Goal: Information Seeking & Learning: Learn about a topic

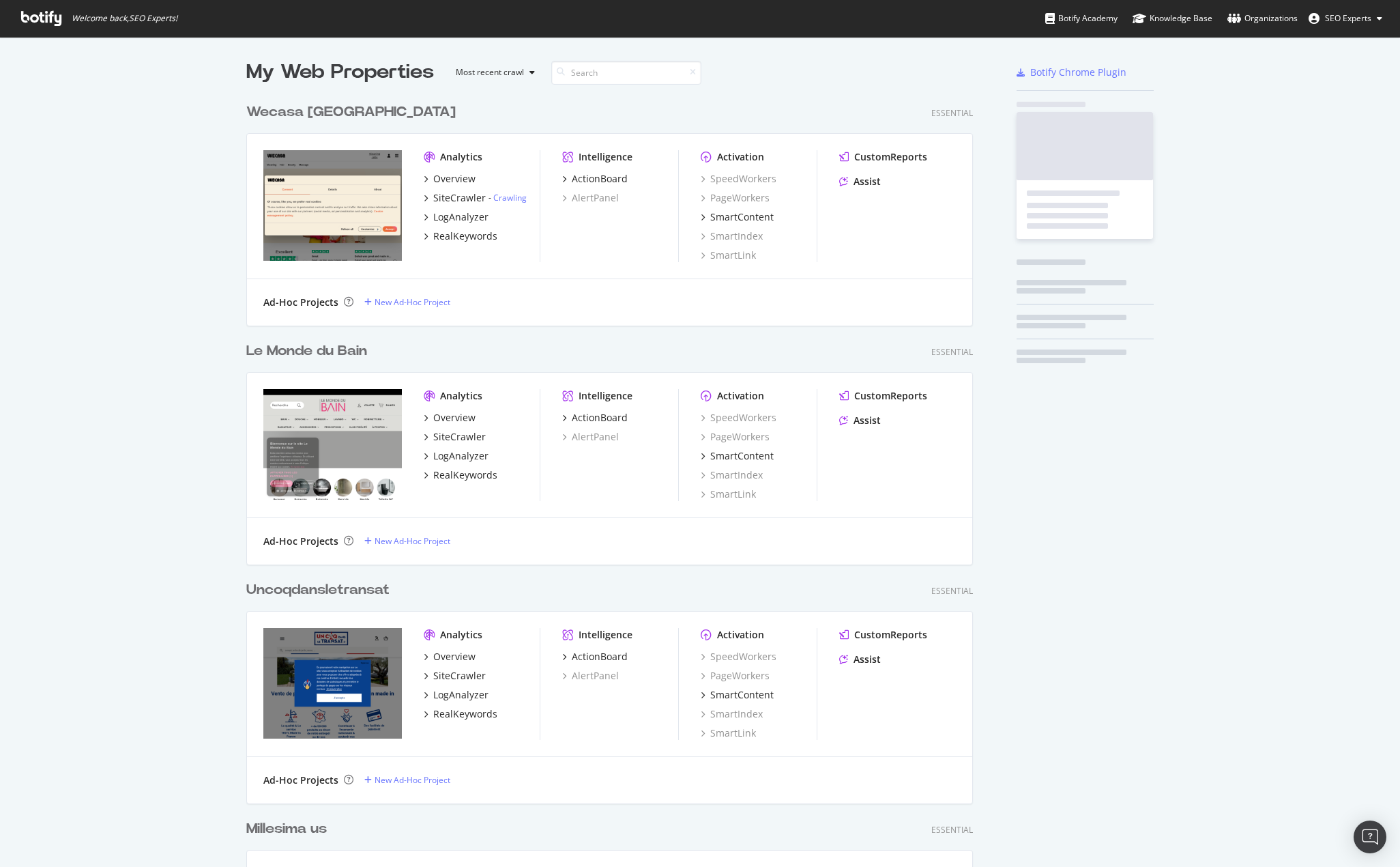
scroll to position [5218, 727]
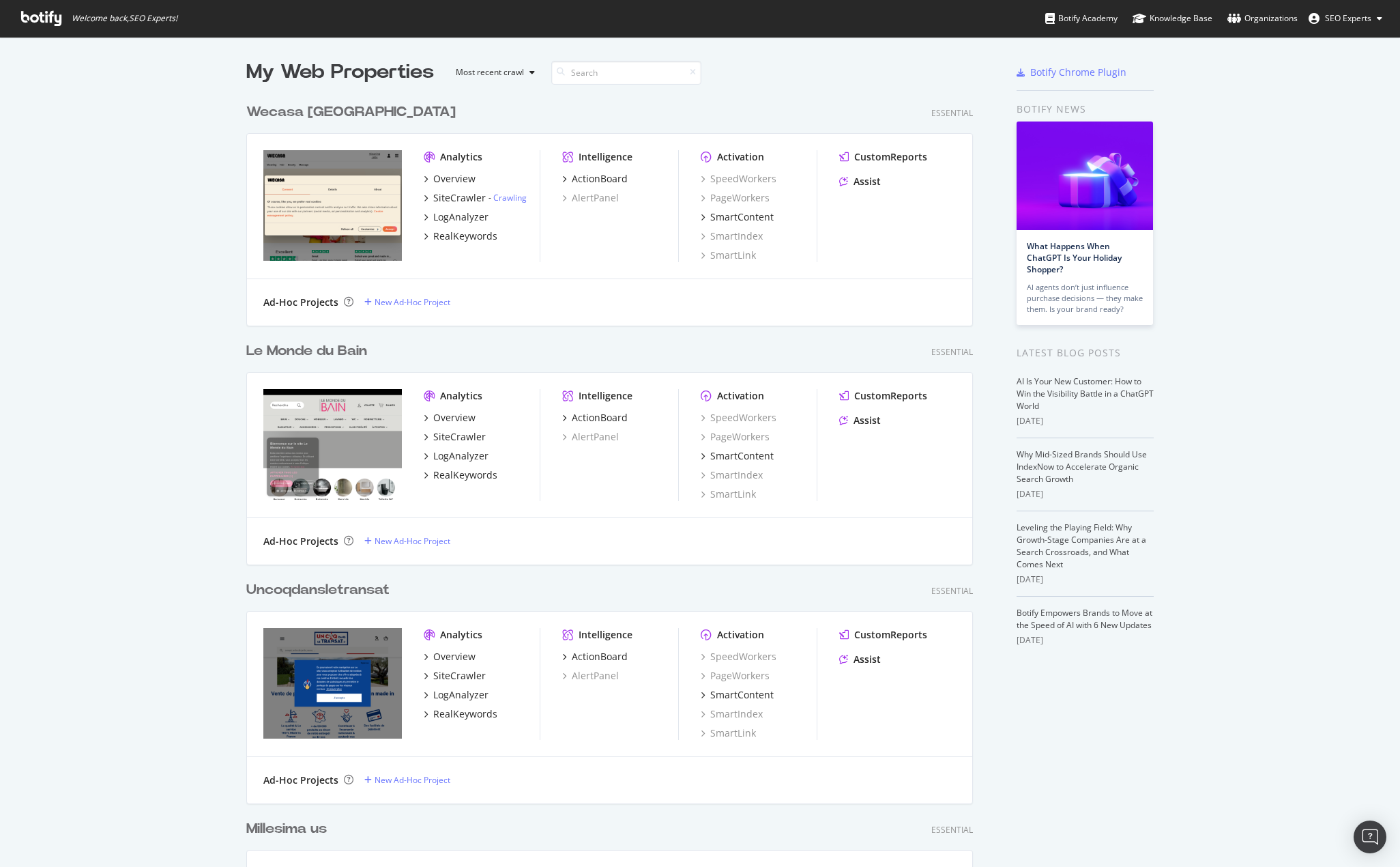
click at [597, 65] on input at bounding box center [626, 72] width 150 height 24
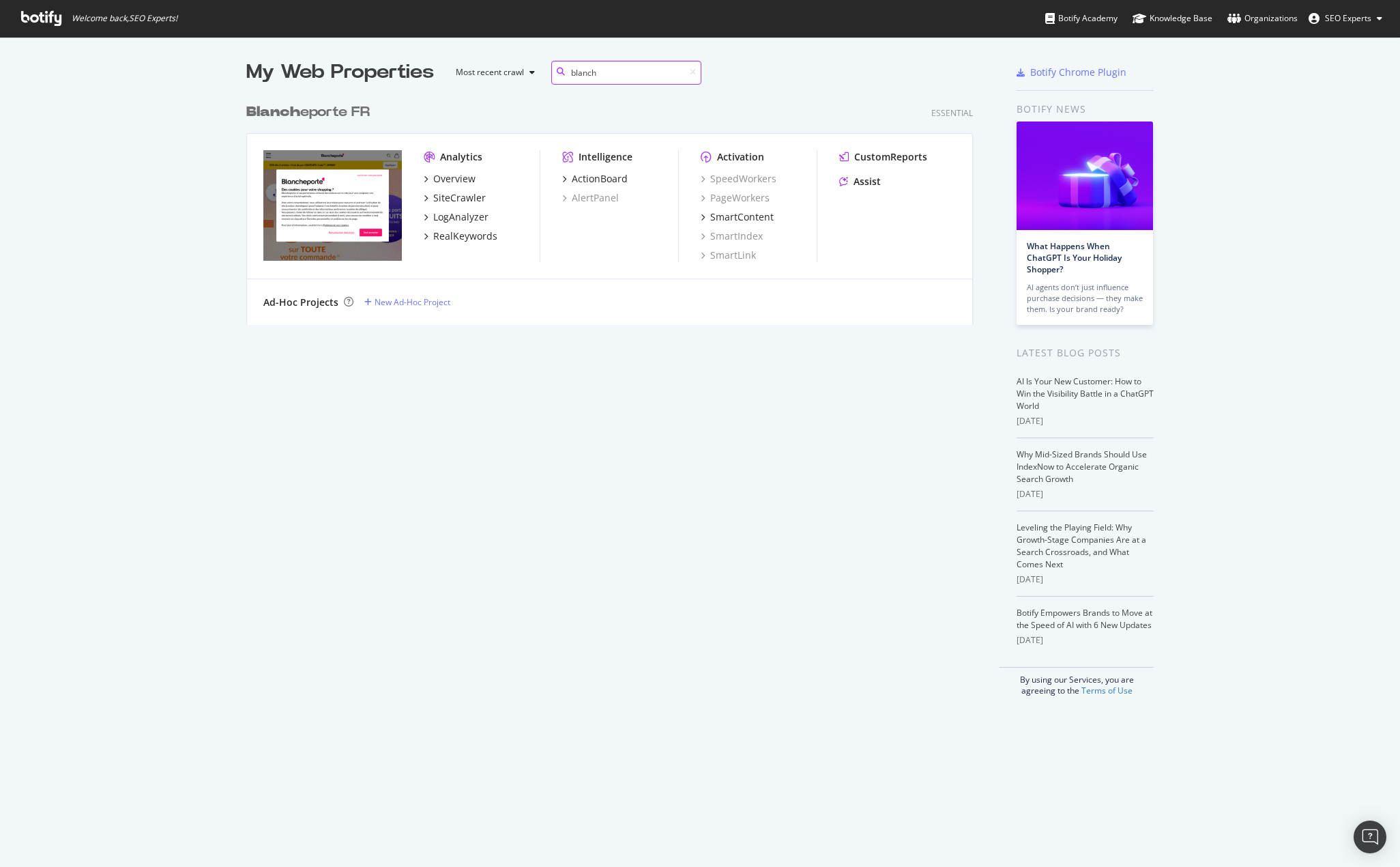
scroll to position [228, 727]
type input "blanch"
click at [305, 109] on div "Blanch eporte FR" at bounding box center [308, 113] width 123 height 20
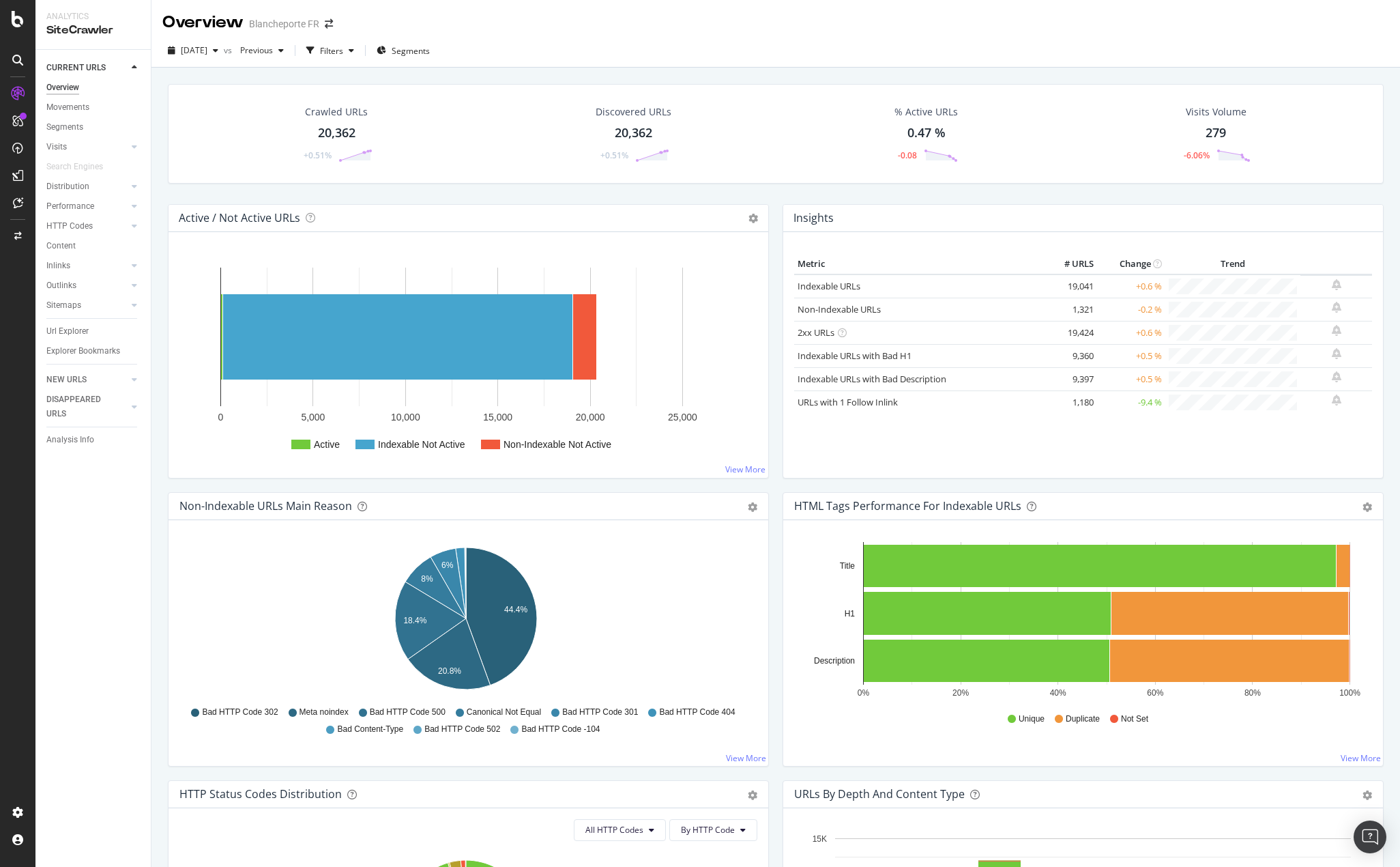
click at [748, 500] on div "Pie Table Export as CSV Add to Custom Report" at bounding box center [753, 505] width 10 height 14
click at [750, 513] on div "Non-Indexable URLs Main Reason Pie Table Export as CSV Add to Custom Report" at bounding box center [468, 506] width 600 height 27
click at [748, 509] on icon "gear" at bounding box center [753, 507] width 10 height 10
click at [679, 558] on span "Table" at bounding box center [705, 558] width 124 height 18
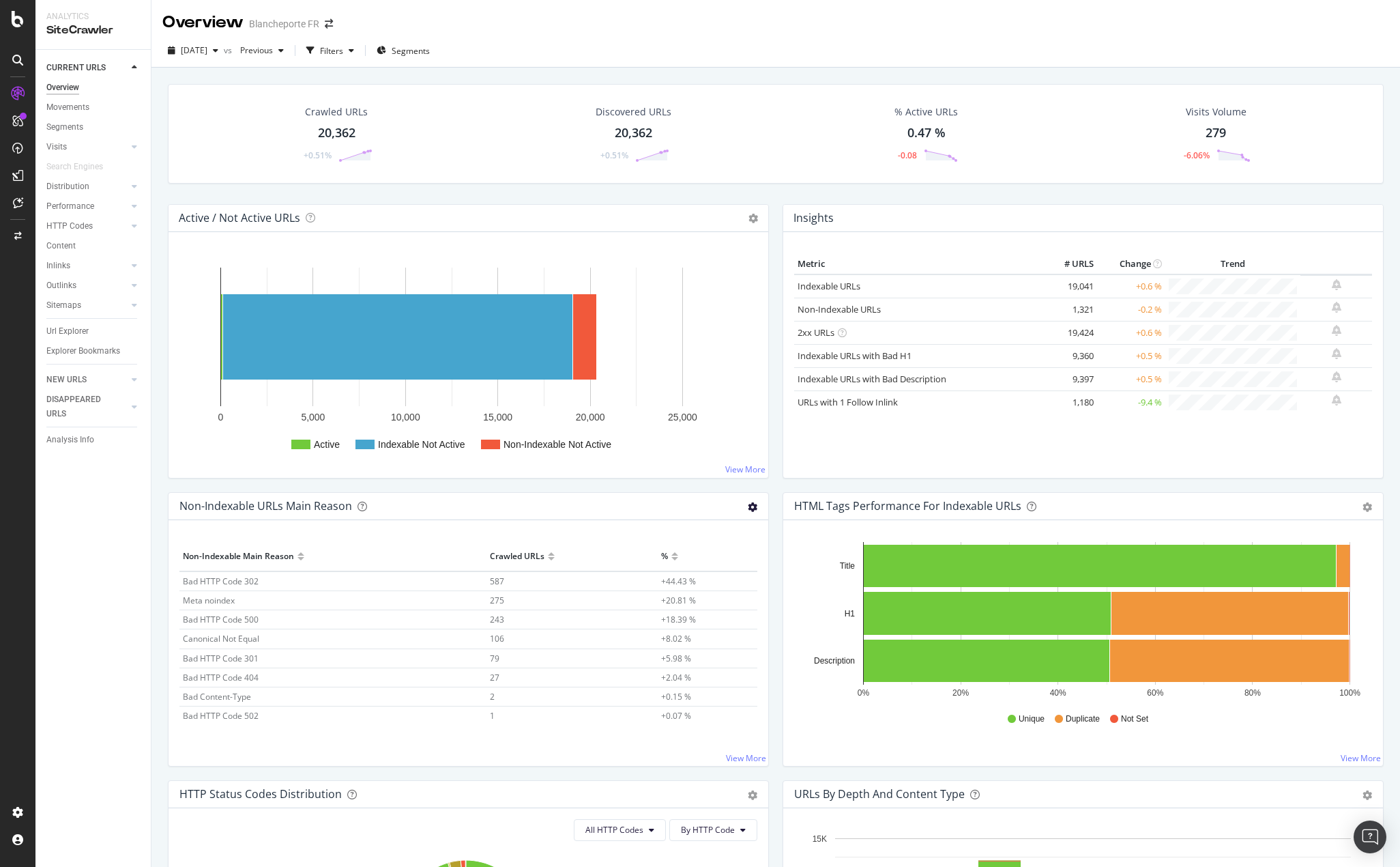
click at [748, 509] on icon "gear" at bounding box center [753, 507] width 10 height 10
click at [716, 584] on span "Export as CSV" at bounding box center [705, 584] width 124 height 18
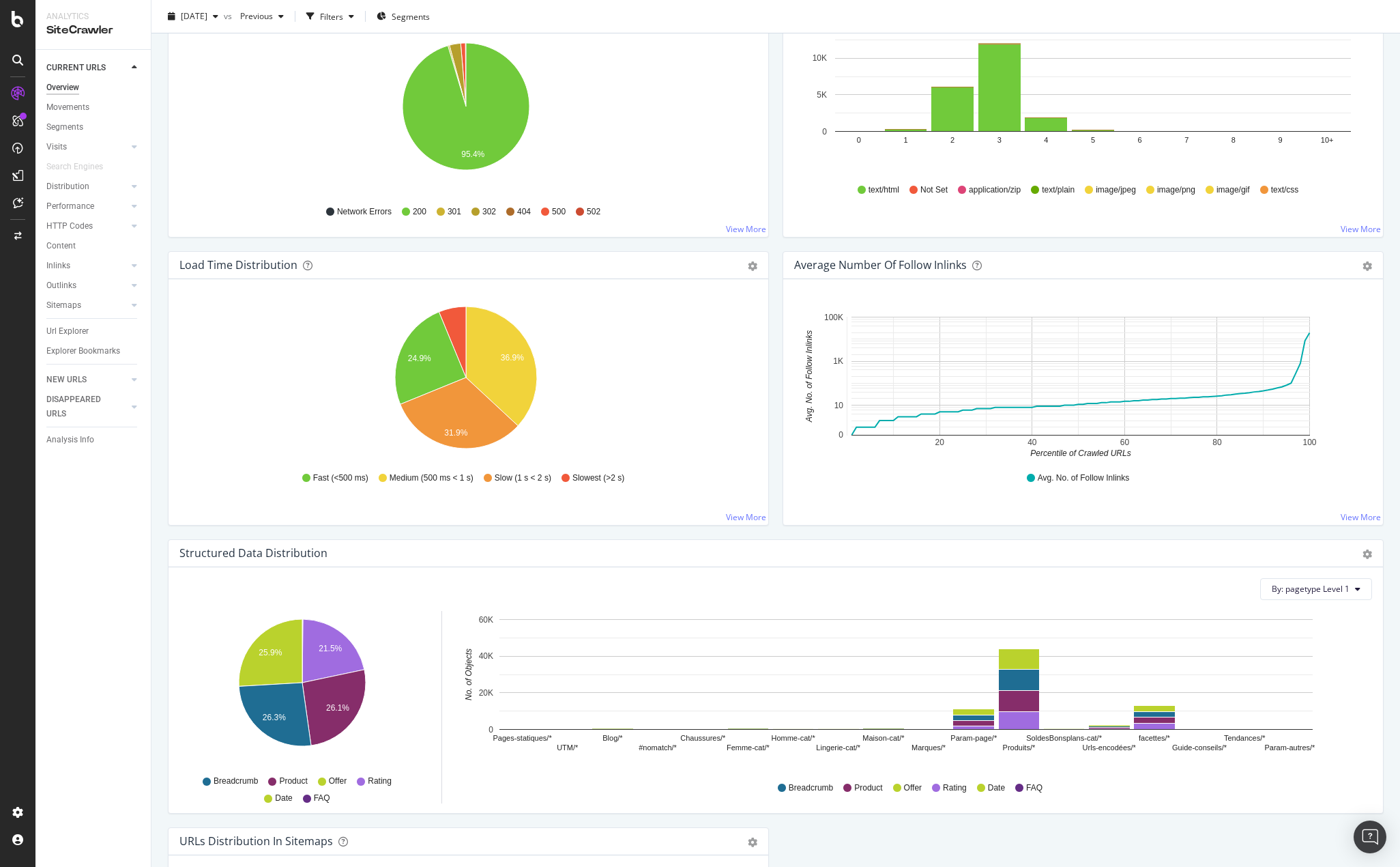
scroll to position [819, 0]
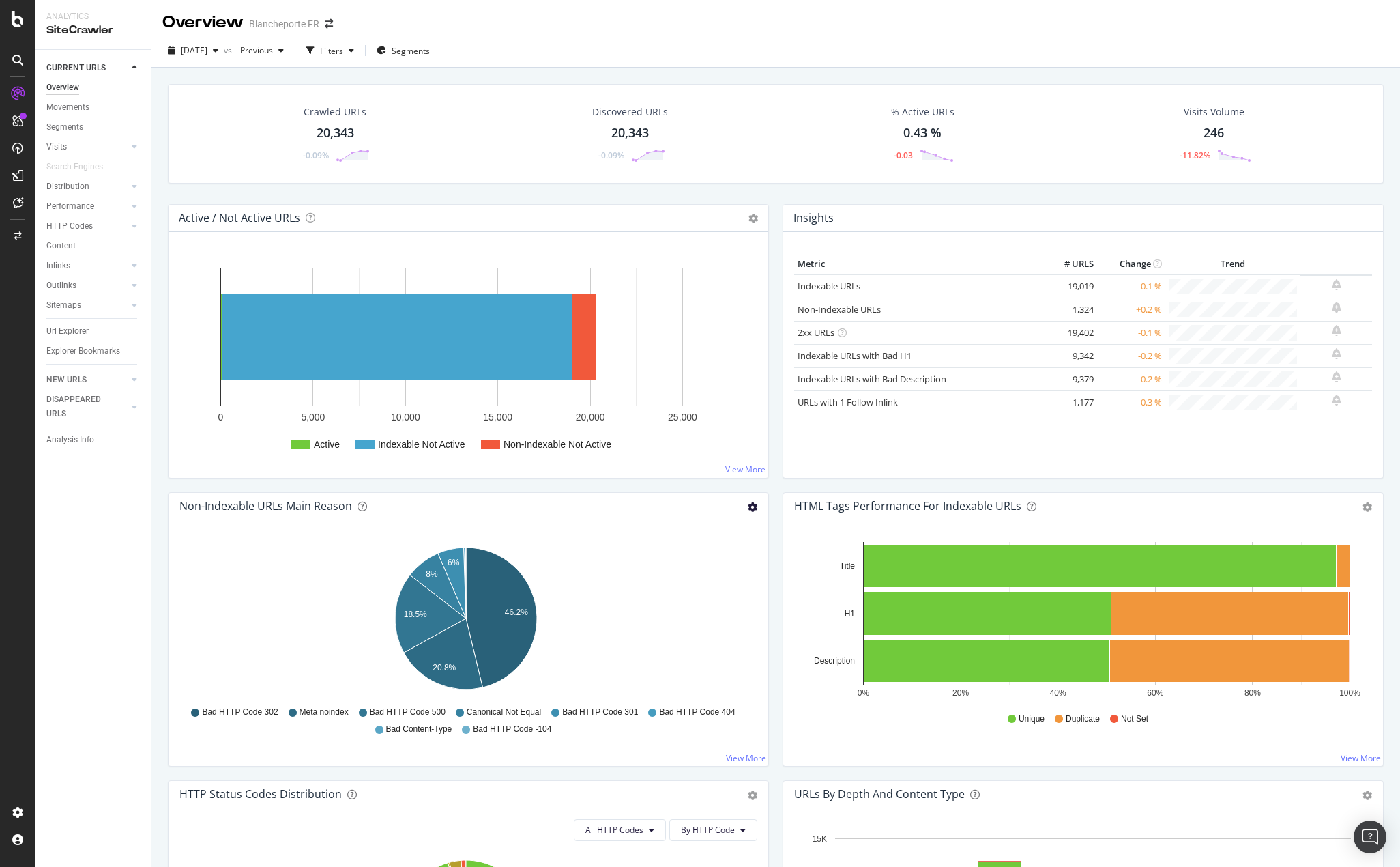
click at [748, 505] on icon "gear" at bounding box center [753, 507] width 10 height 10
click at [674, 565] on span "Table" at bounding box center [705, 558] width 124 height 18
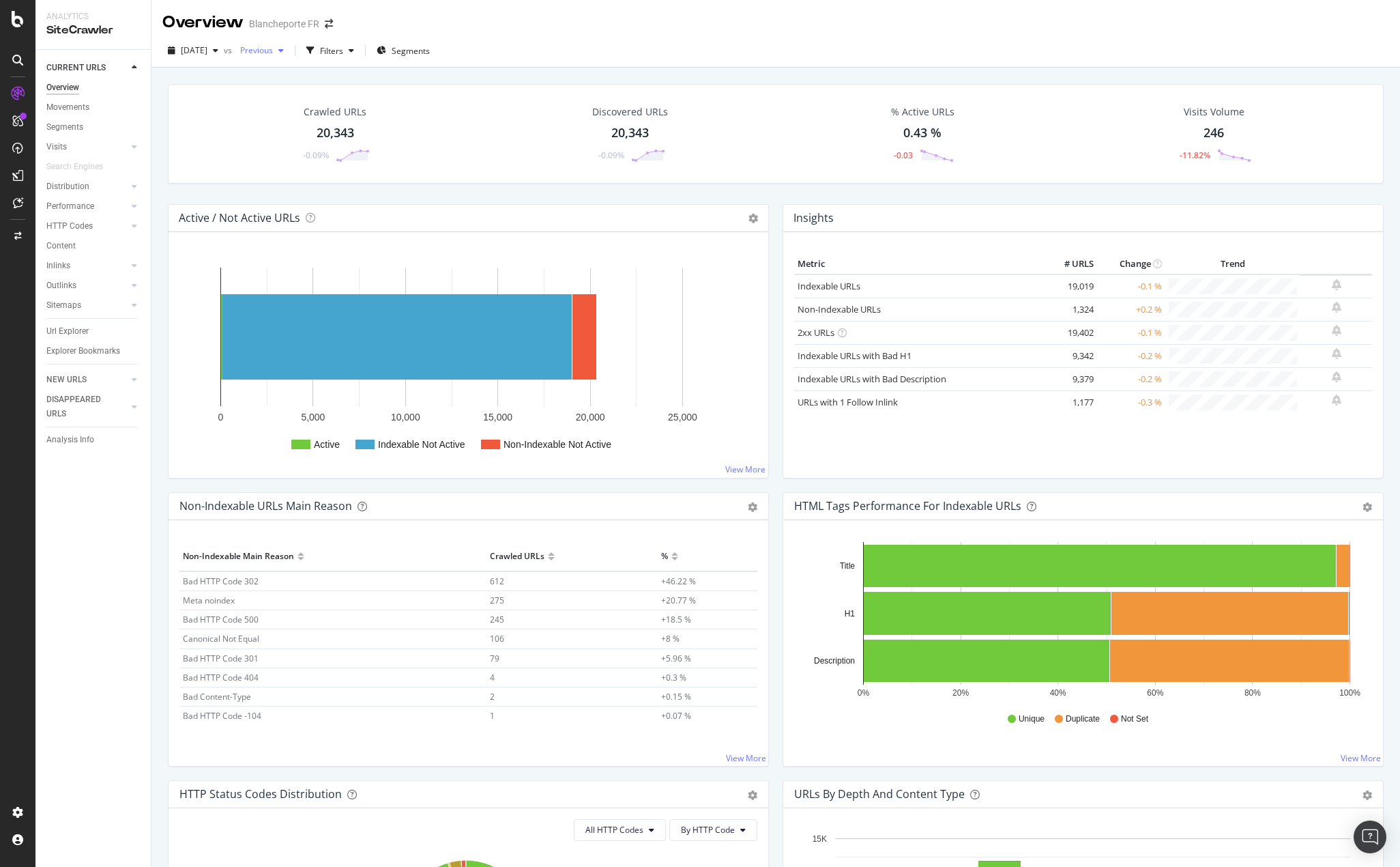
click at [289, 42] on div "Previous" at bounding box center [262, 50] width 54 height 21
click at [500, 204] on div "Active / Not Active URLs Chart (by Value) Chart (by Percentage) Table Expand Ex…" at bounding box center [468, 341] width 601 height 274
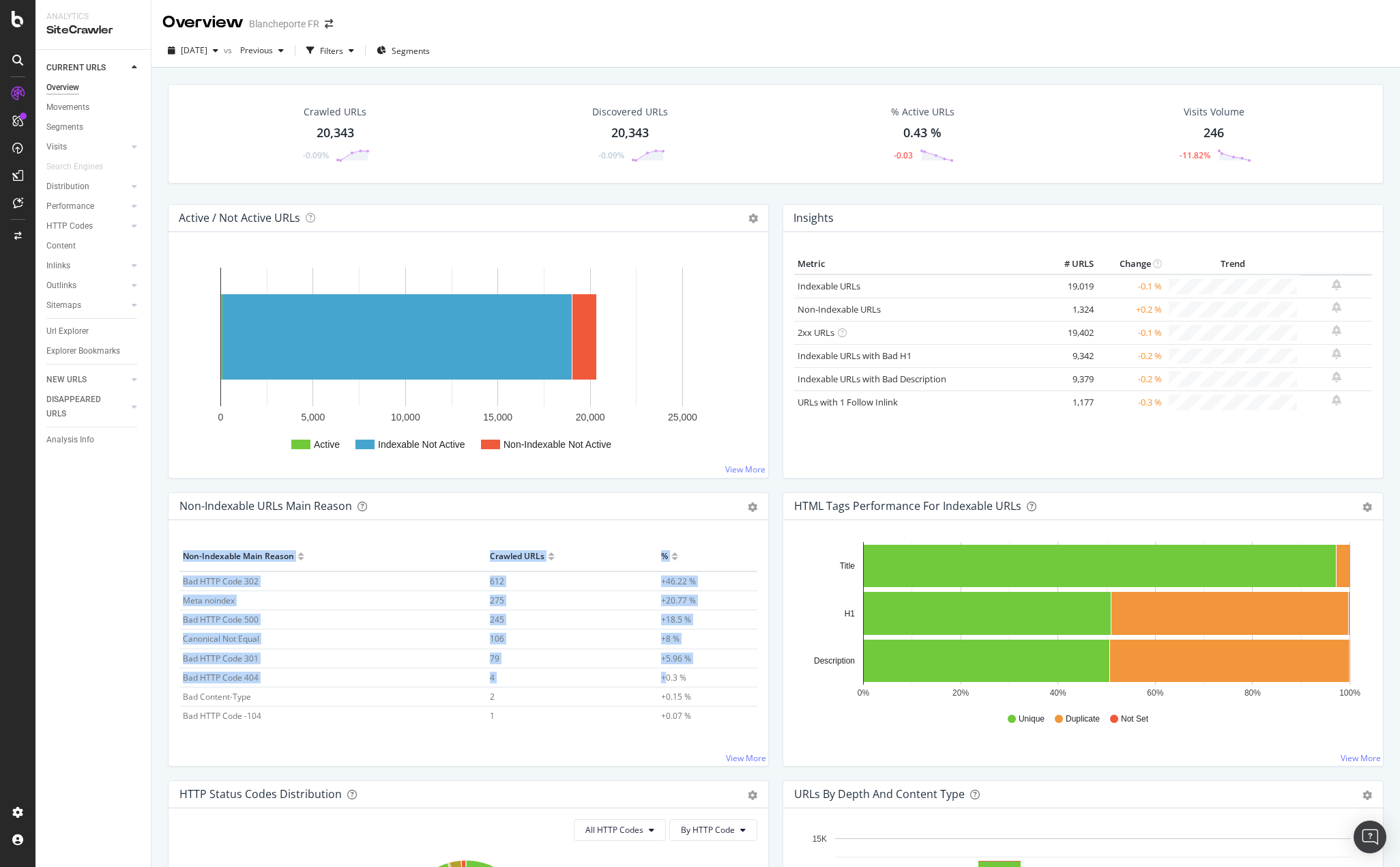
drag, startPoint x: 183, startPoint y: 553, endPoint x: 653, endPoint y: 678, distance: 486.3
click at [653, 678] on table "Non-Indexable Main Reason Crawled URLs % Bad HTTP Code 302 612 +46.22 % Meta no…" at bounding box center [467, 633] width 578 height 183
click at [750, 506] on icon "gear" at bounding box center [753, 507] width 10 height 10
click at [703, 588] on span "Export as CSV" at bounding box center [705, 584] width 124 height 18
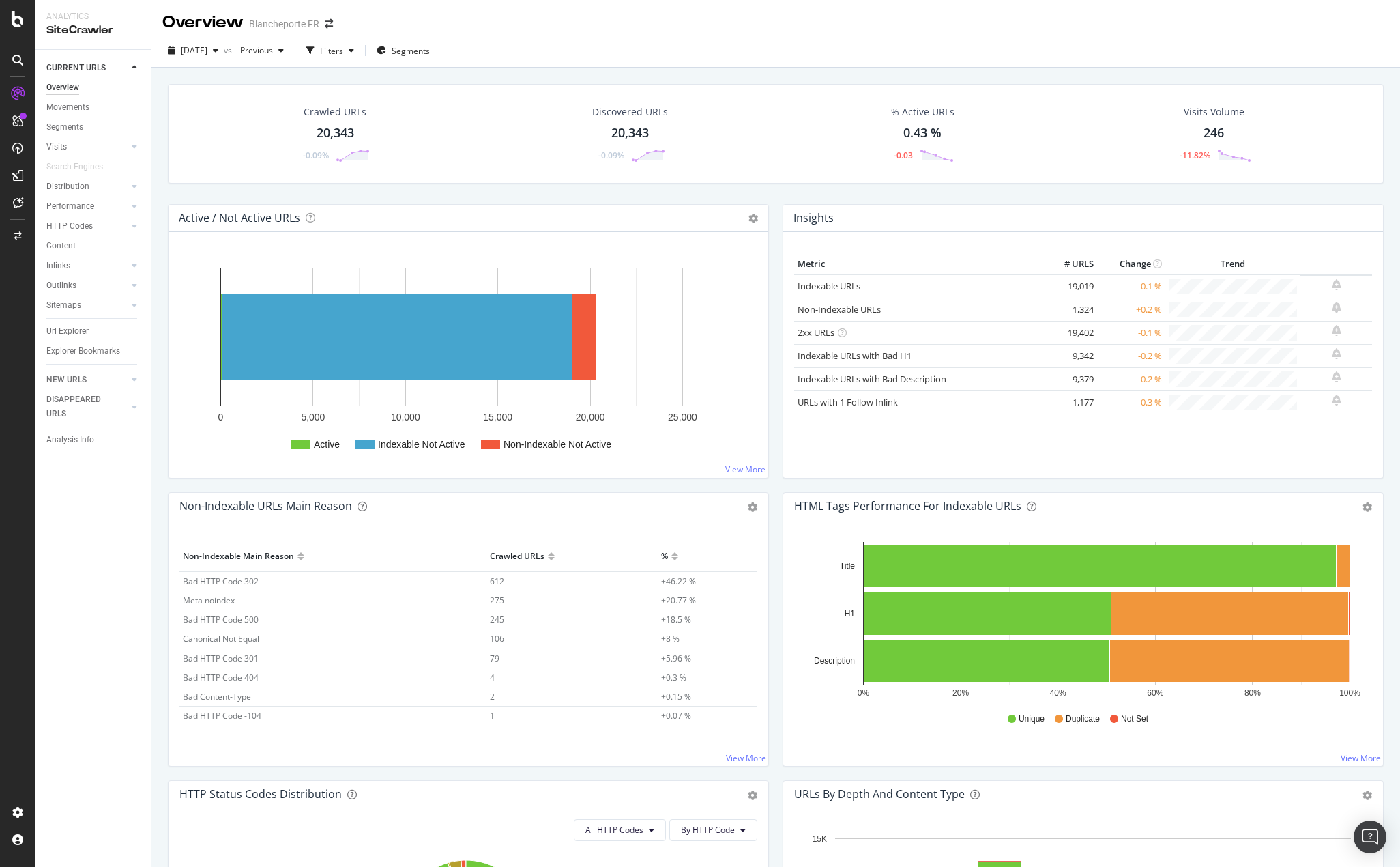
click at [127, 653] on div "CURRENT URLS Overview Movements Segments Visits Analysis Orphan URLs Search Eng…" at bounding box center [93, 459] width 115 height 817
click at [744, 759] on link "View More" at bounding box center [746, 758] width 40 height 12
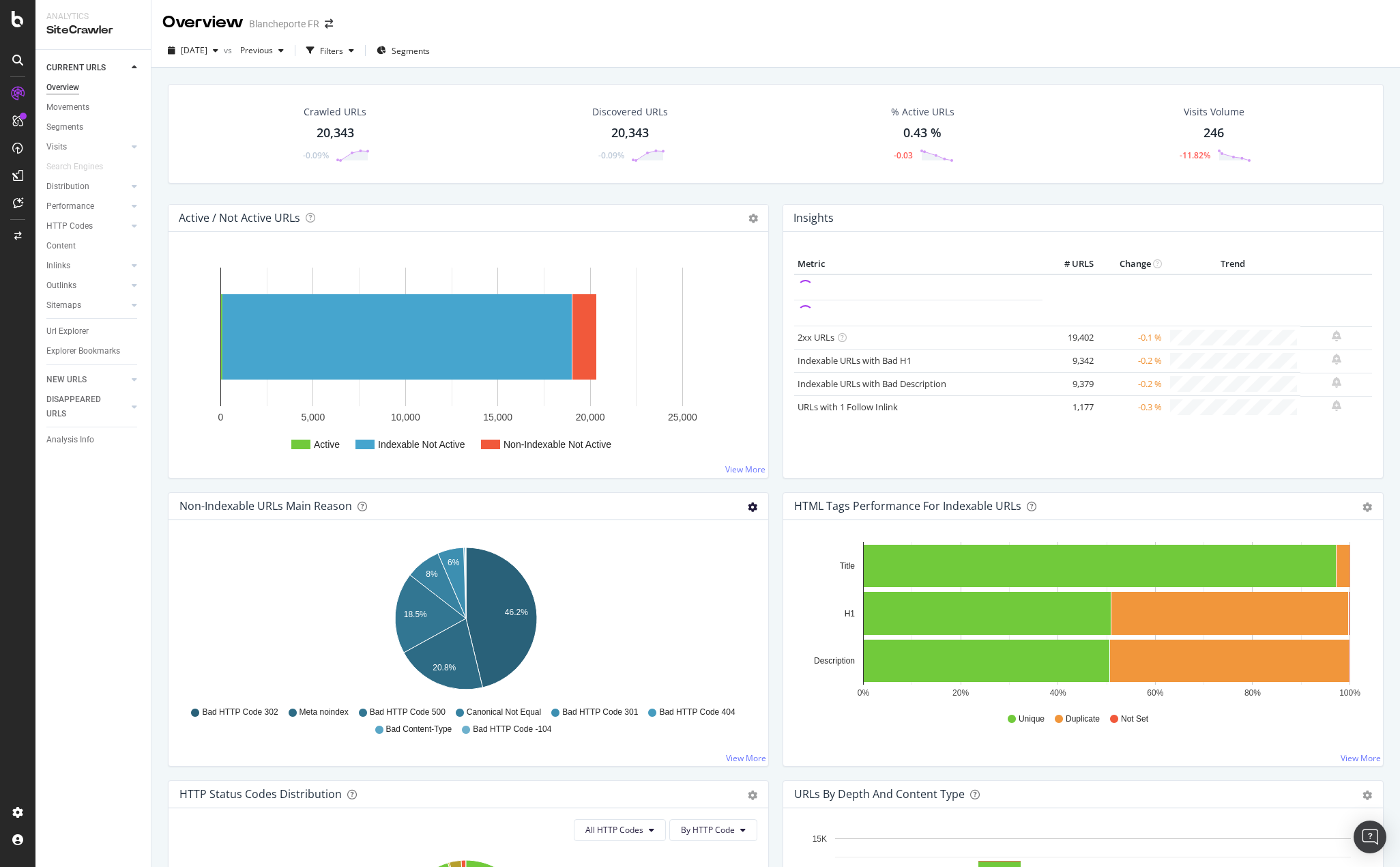
click at [748, 509] on icon "gear" at bounding box center [753, 507] width 10 height 10
click at [689, 555] on span "Table" at bounding box center [705, 558] width 124 height 18
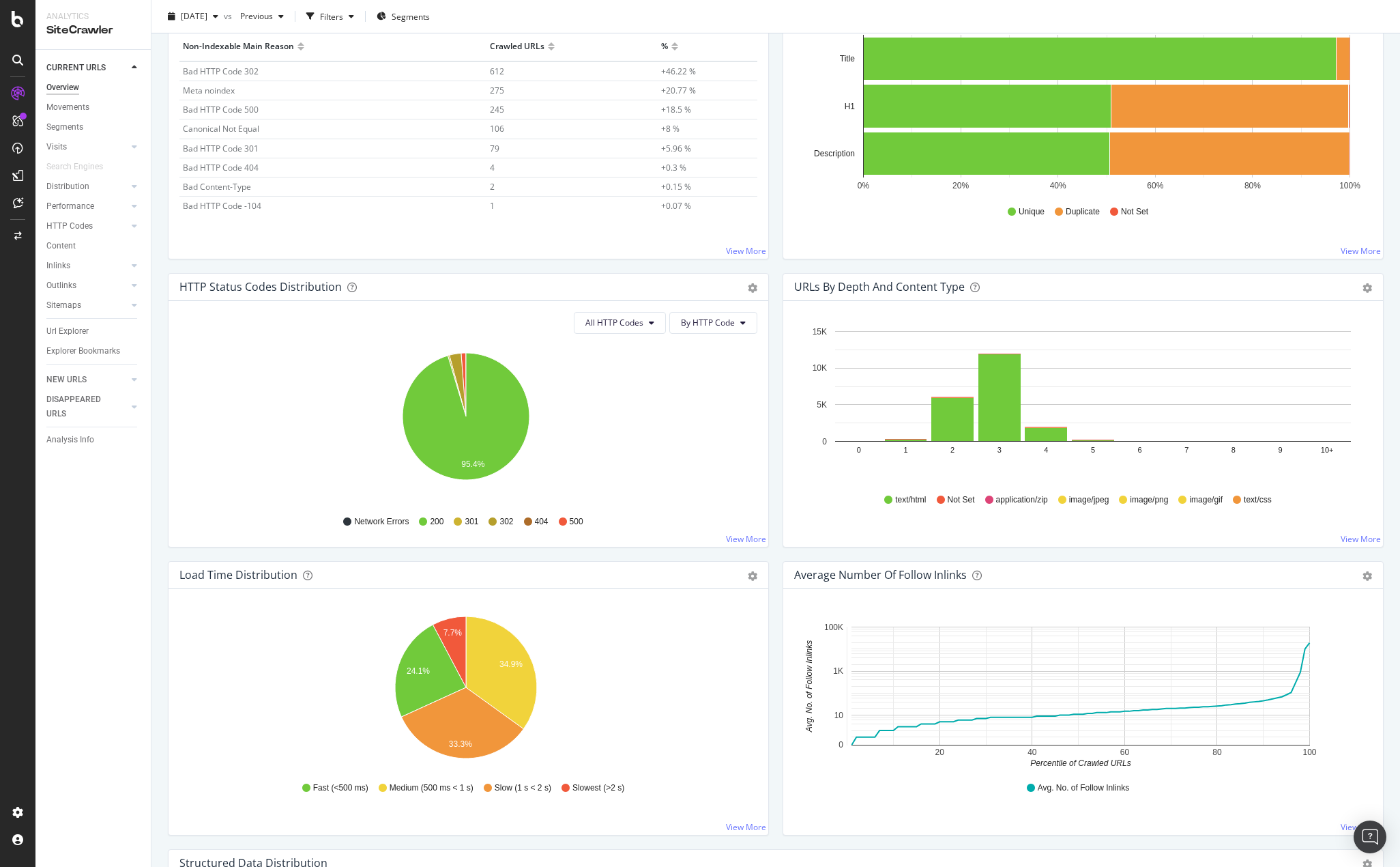
scroll to position [614, 0]
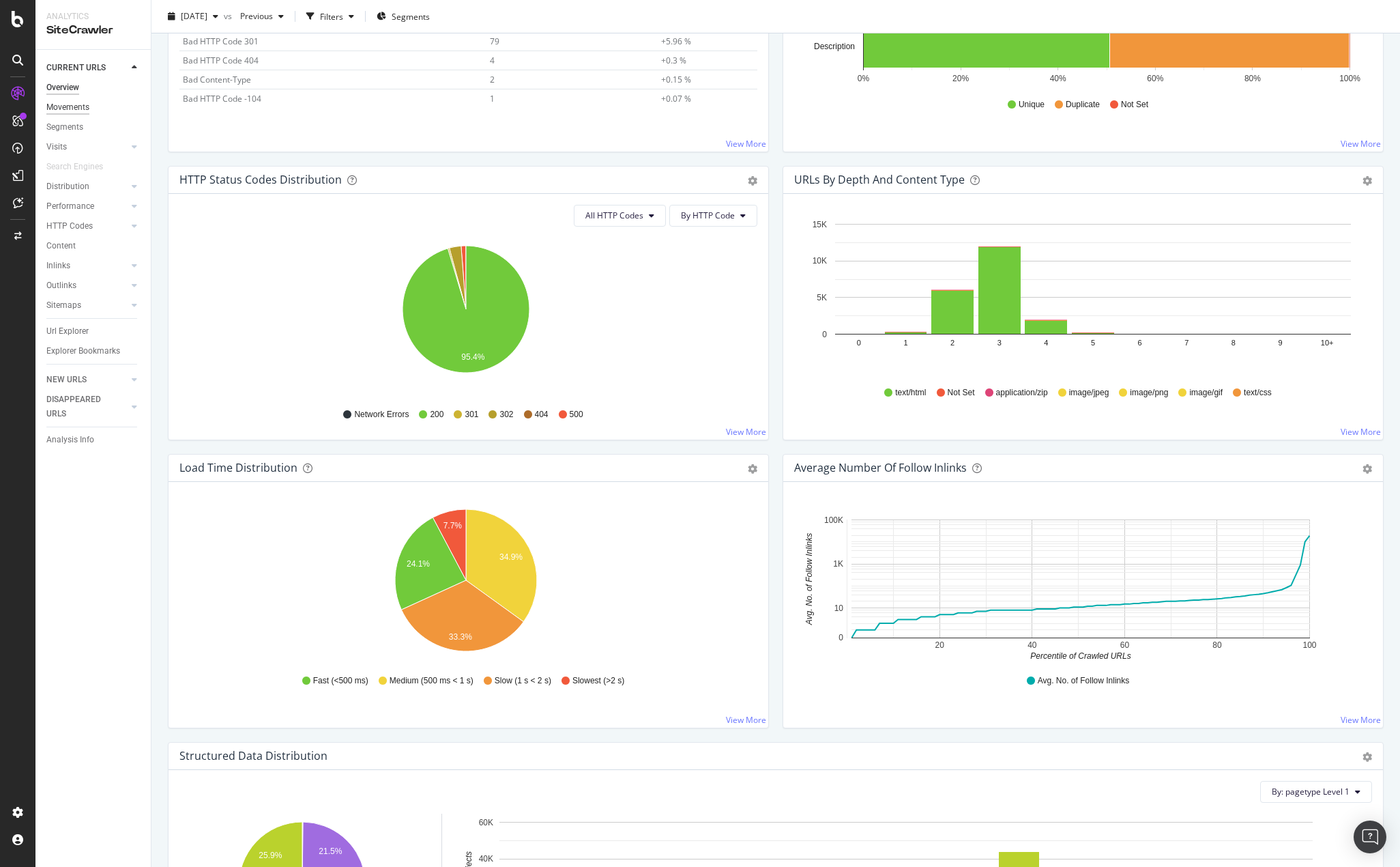
click at [70, 104] on div "Movements" at bounding box center [67, 107] width 43 height 14
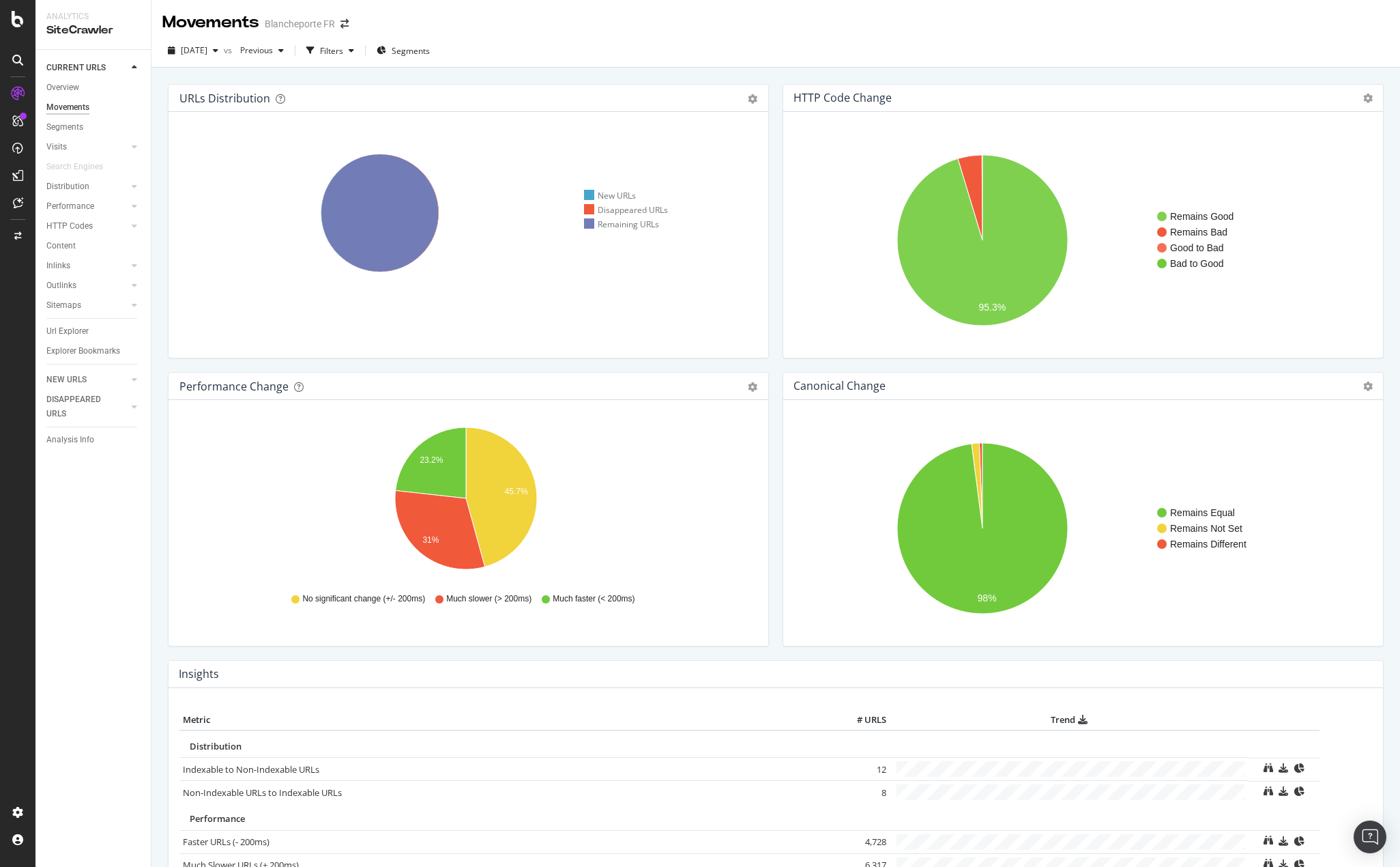
drag, startPoint x: 67, startPoint y: 85, endPoint x: 84, endPoint y: 95, distance: 19.7
click at [67, 85] on div "Overview" at bounding box center [62, 87] width 33 height 14
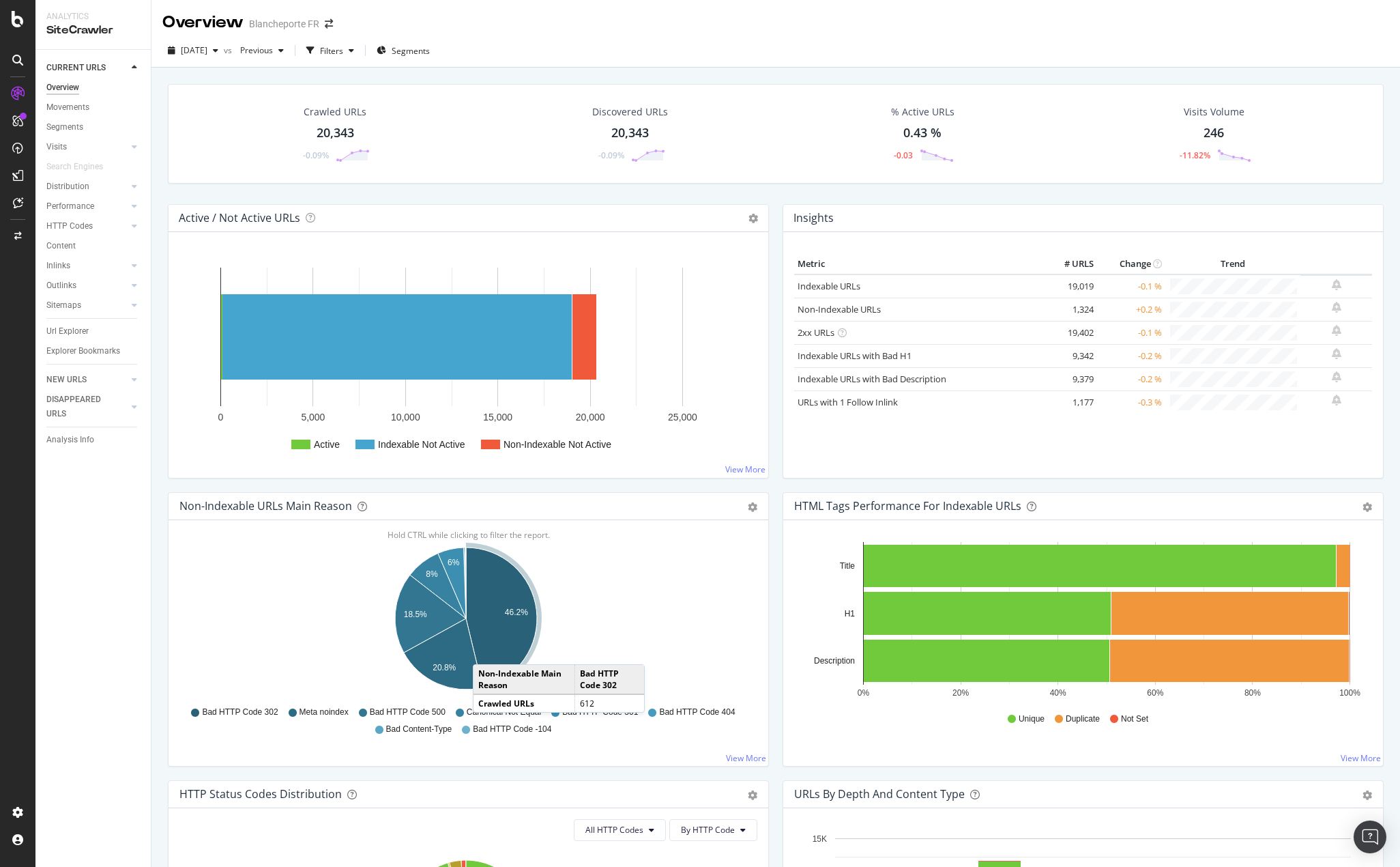
click at [486, 650] on icon "A chart." at bounding box center [501, 617] width 71 height 140
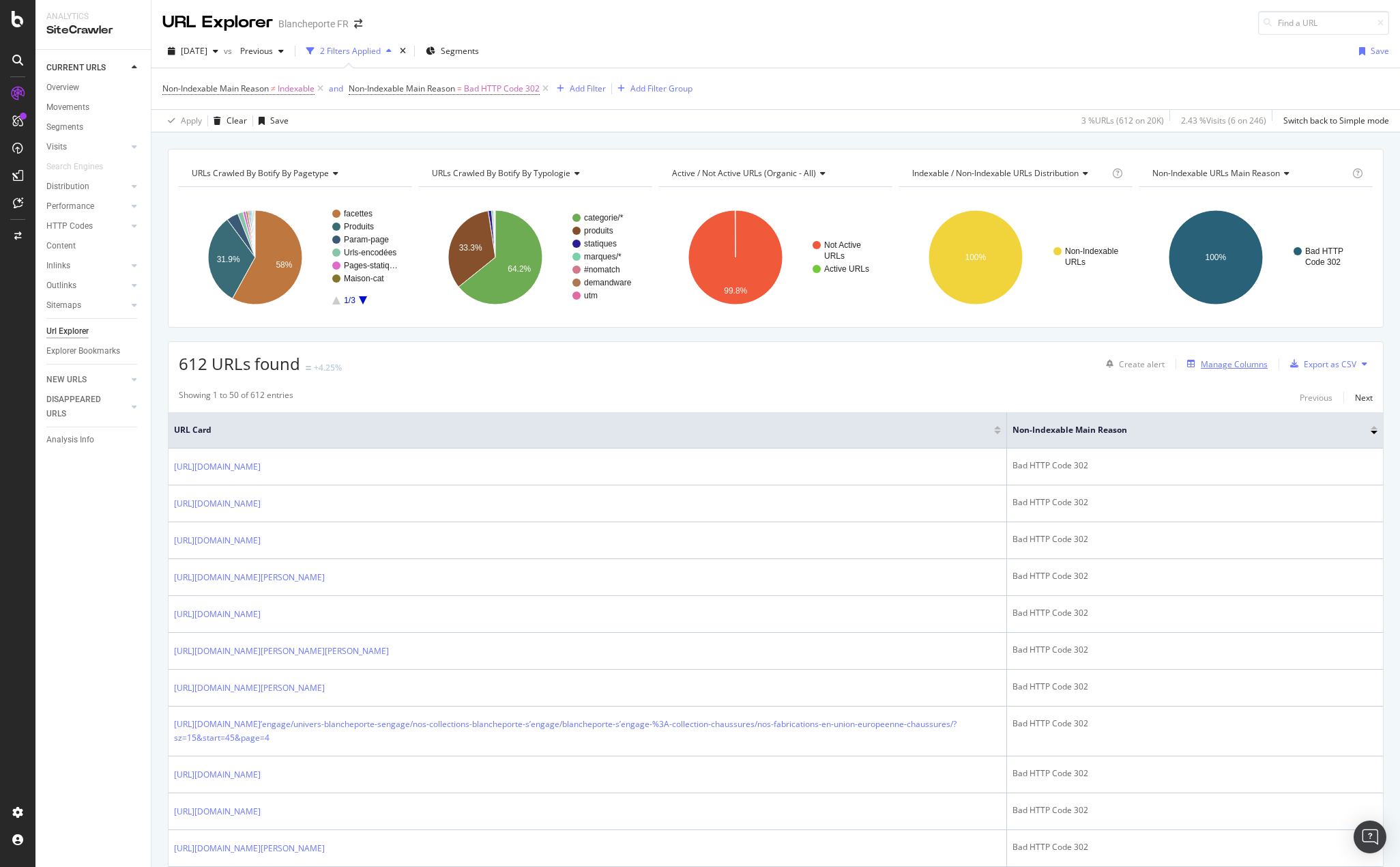
click at [1225, 364] on div "Manage Columns" at bounding box center [1234, 364] width 67 height 12
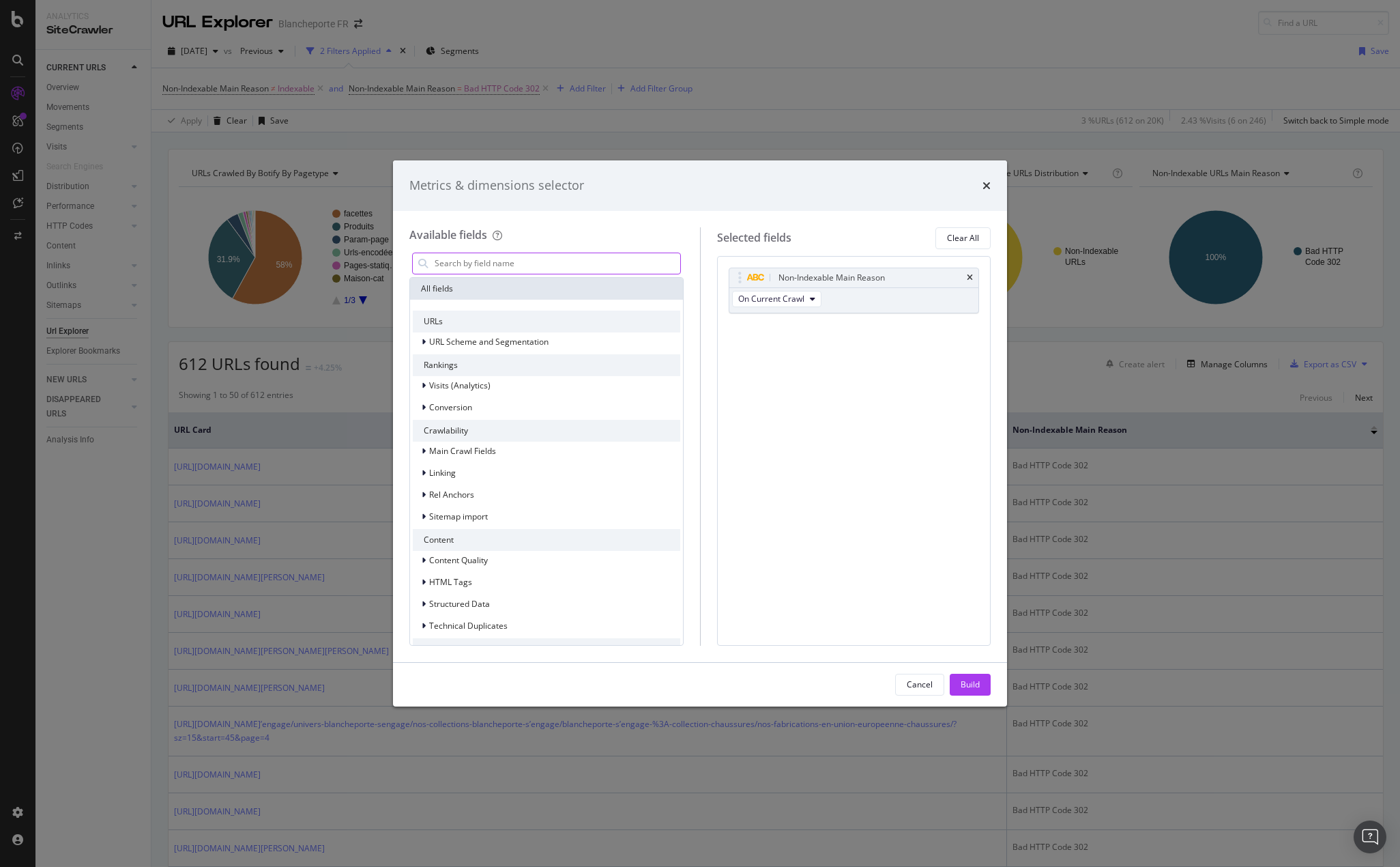
click at [564, 264] on input "modal" at bounding box center [556, 263] width 247 height 21
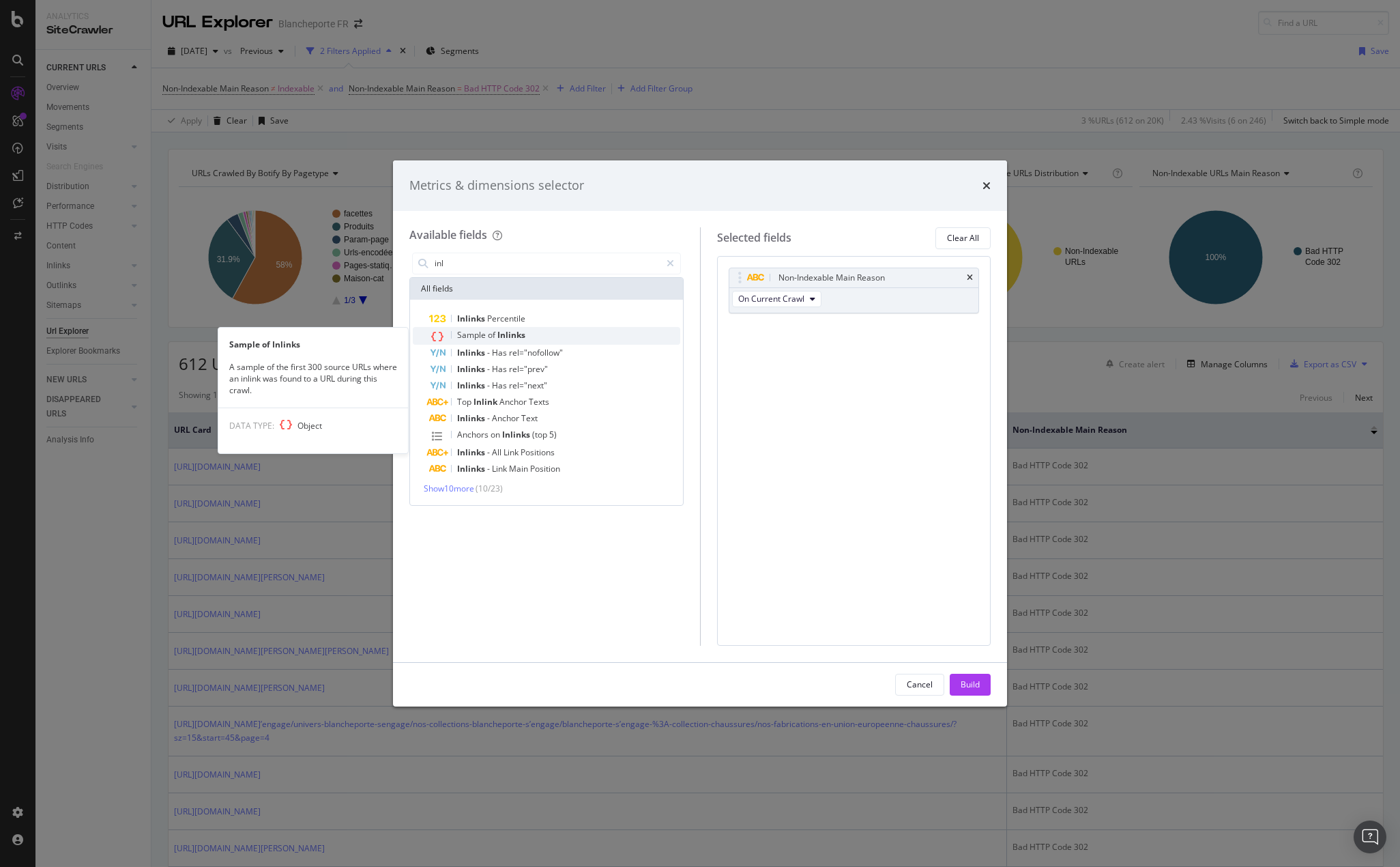
click at [503, 334] on span "Inlinks" at bounding box center [511, 334] width 28 height 12
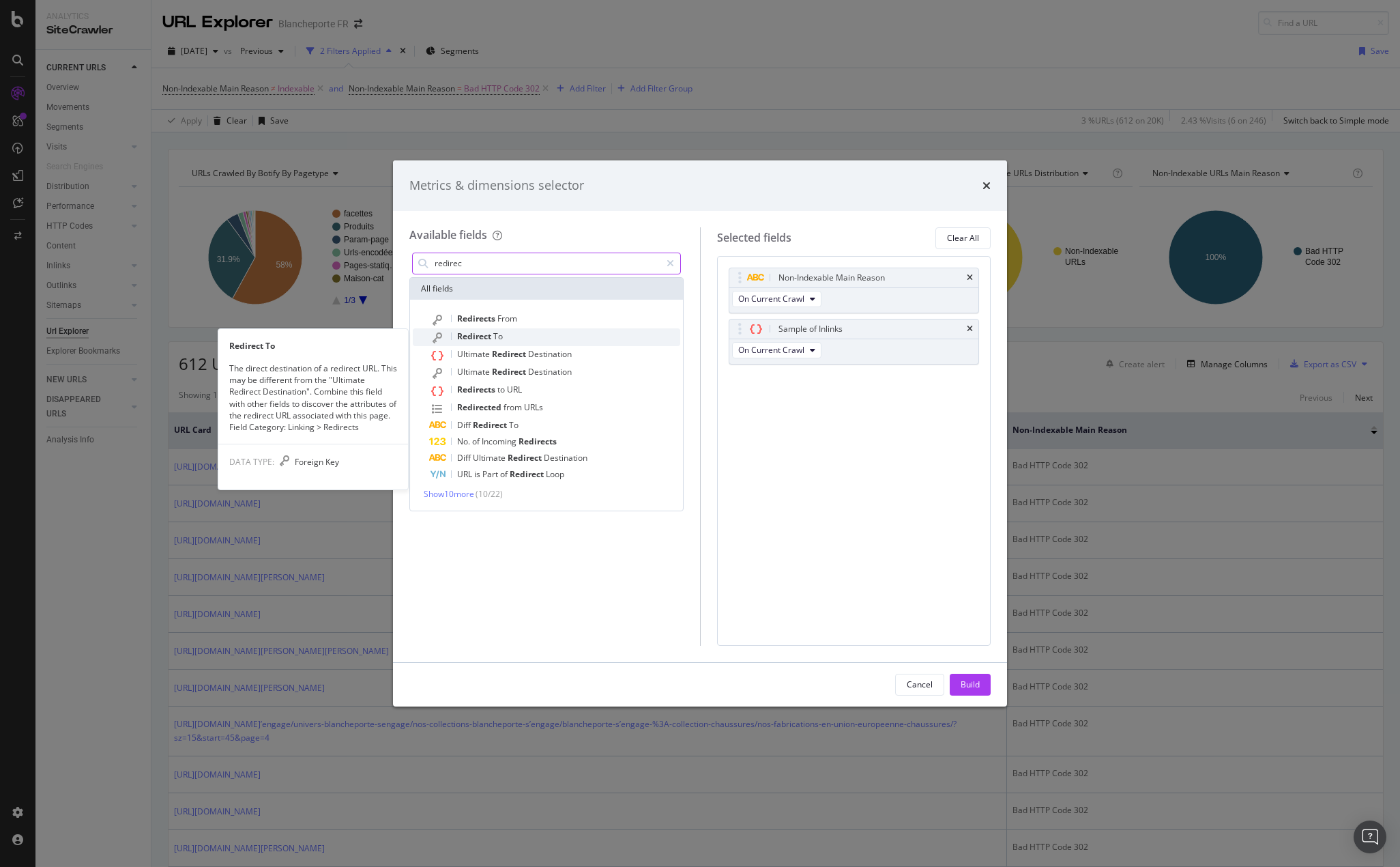
type input "redirec"
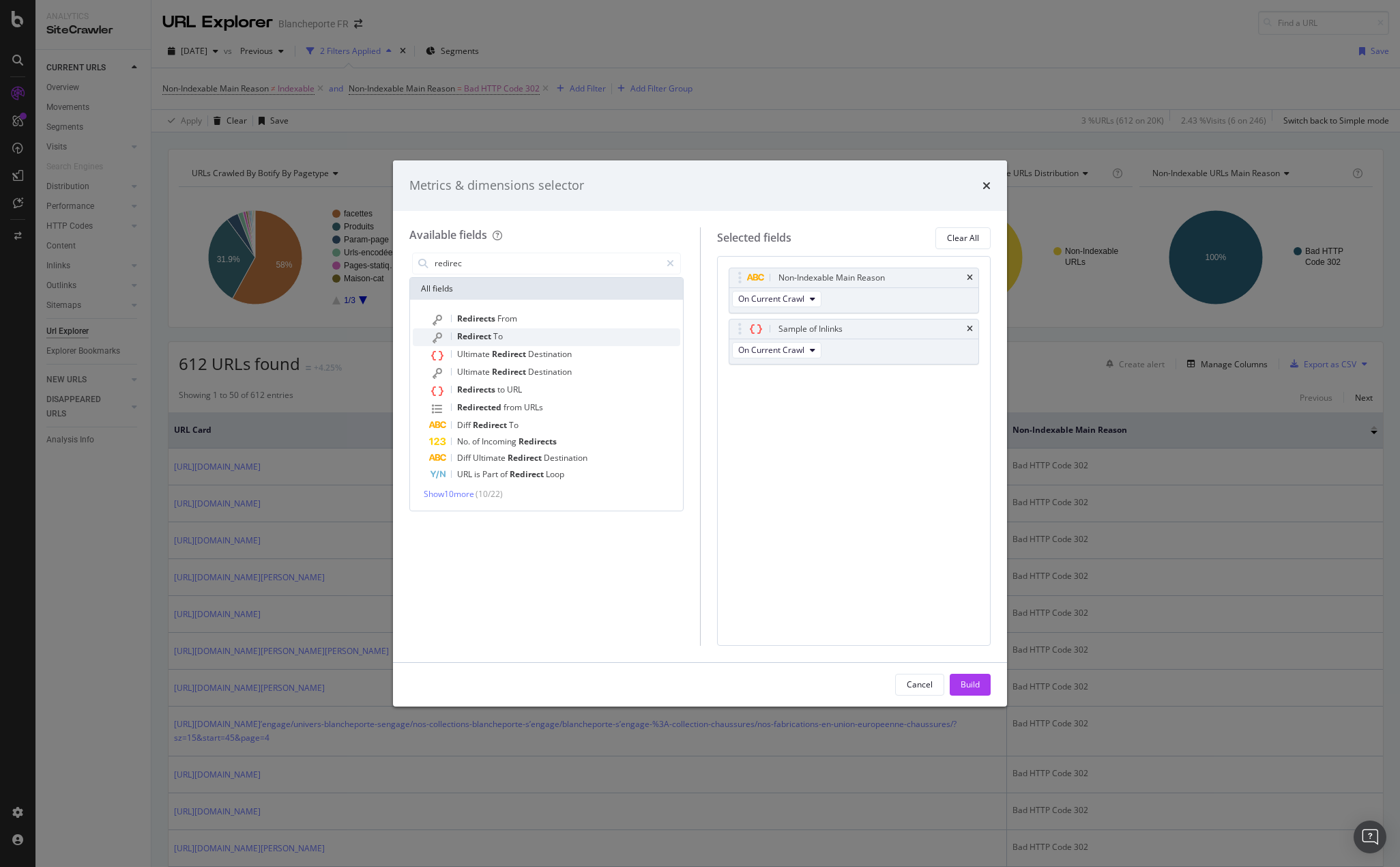
click at [492, 335] on span "Redirect" at bounding box center [475, 336] width 36 height 12
click at [971, 379] on icon "times" at bounding box center [969, 380] width 6 height 8
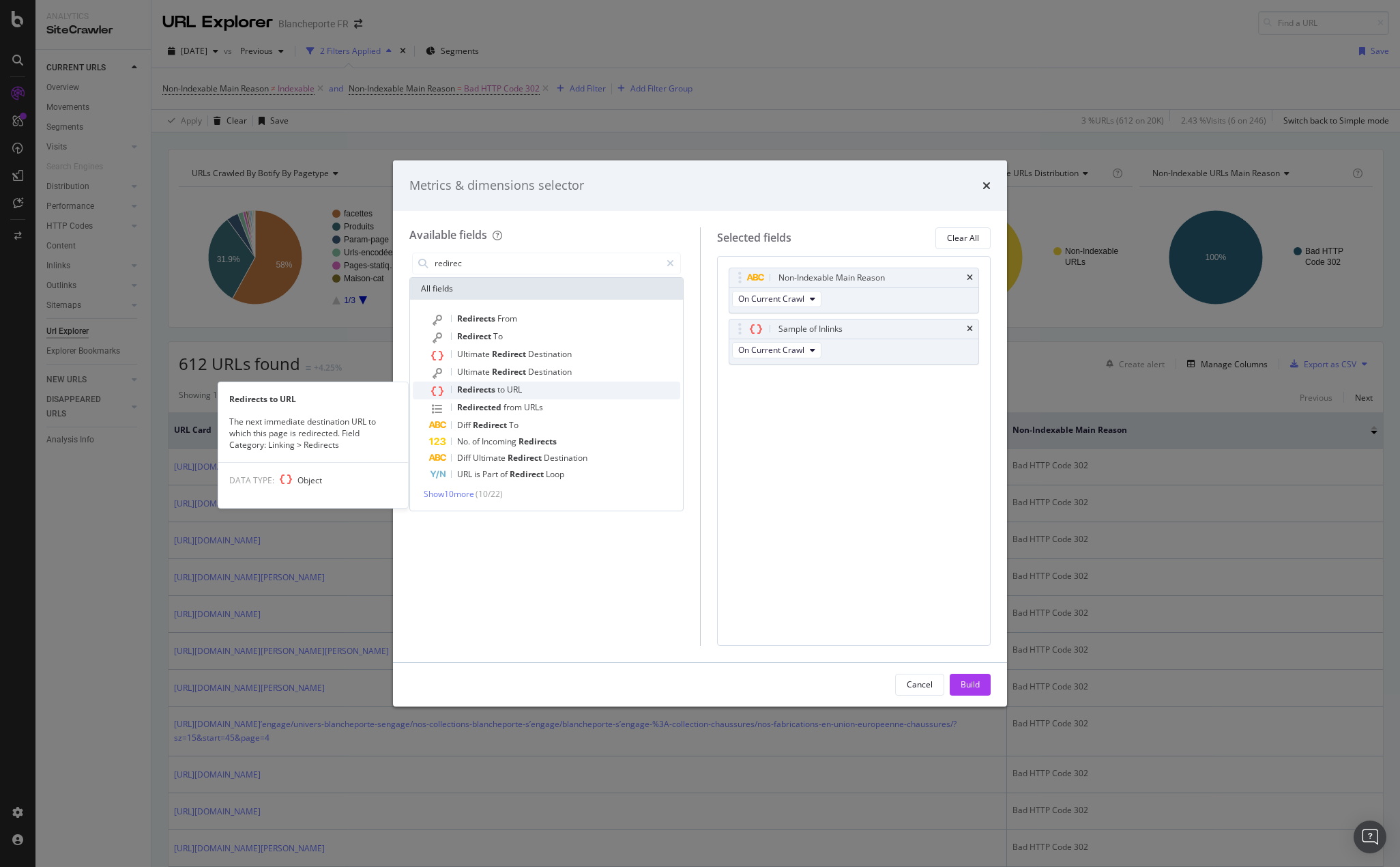
click at [537, 394] on div "Redirects to URL" at bounding box center [555, 390] width 251 height 18
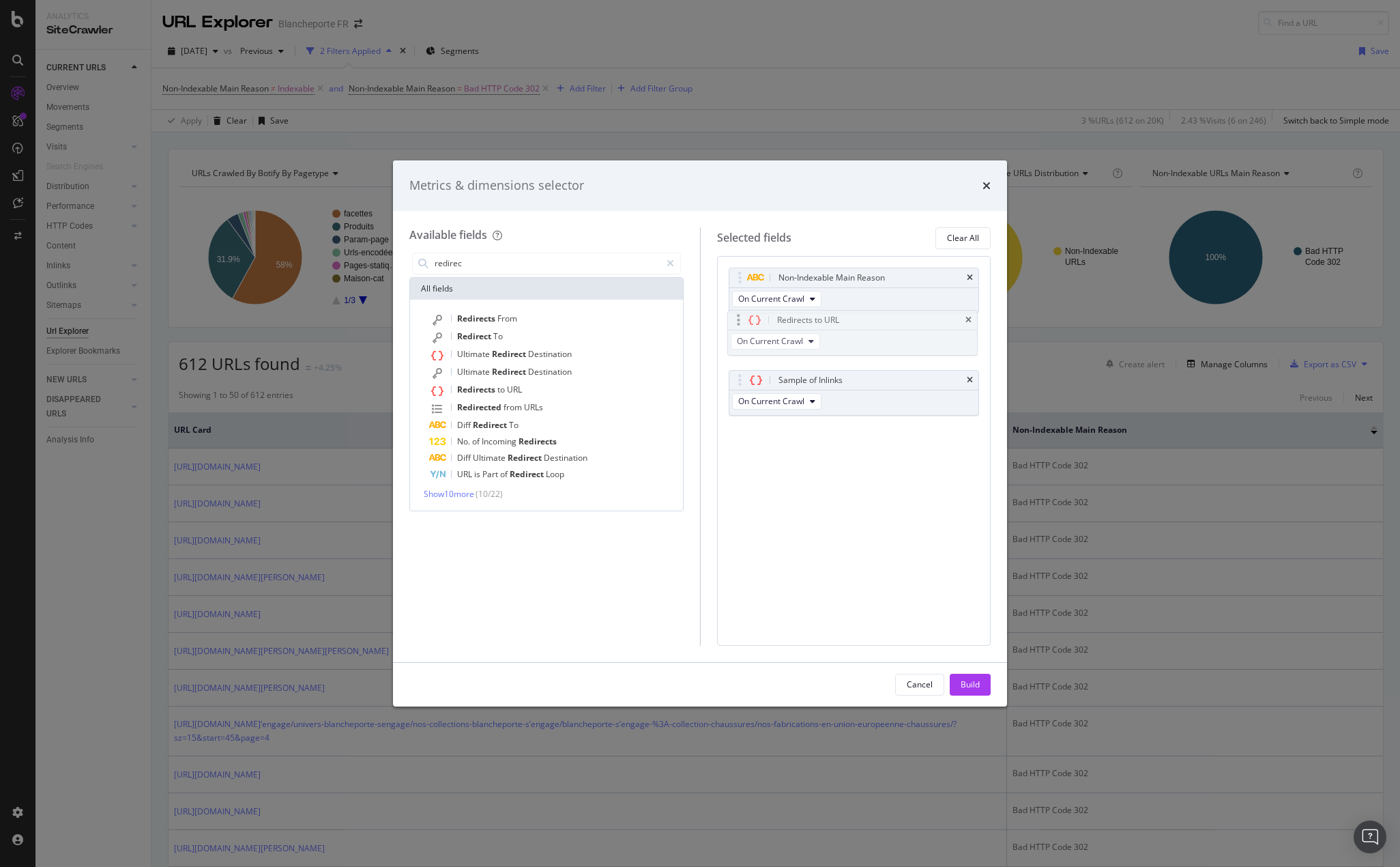
drag, startPoint x: 739, startPoint y: 380, endPoint x: 737, endPoint y: 320, distance: 60.0
click at [737, 320] on body "Analytics SiteCrawler CURRENT URLS Overview Movements Segments Visits Analysis …" at bounding box center [700, 433] width 1400 height 867
click at [463, 264] on input "redirec" at bounding box center [546, 263] width 228 height 21
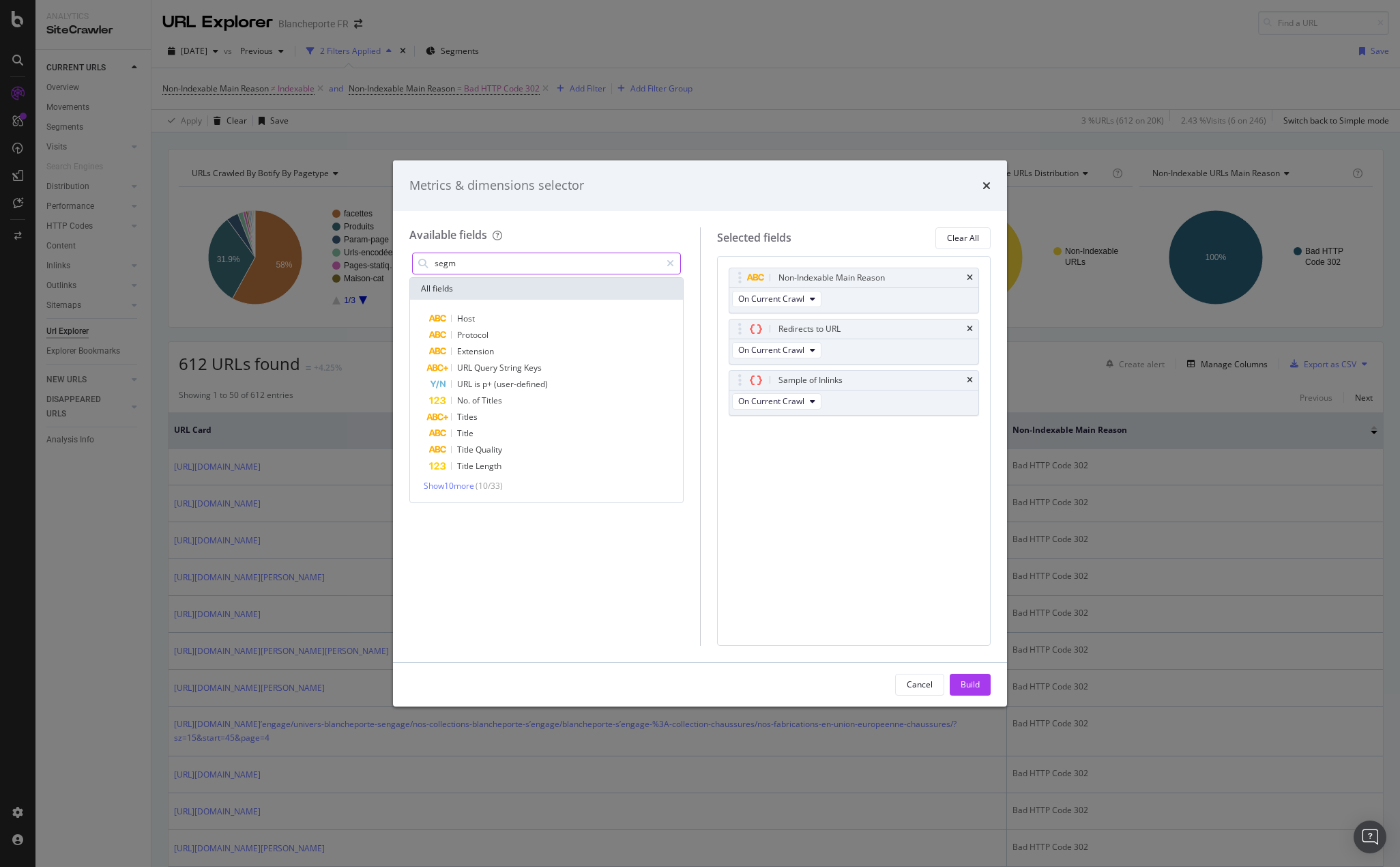
click at [466, 270] on input "segm" at bounding box center [546, 263] width 228 height 21
drag, startPoint x: 461, startPoint y: 266, endPoint x: 363, endPoint y: 261, distance: 98.1
click at [364, 263] on div "Metrics & dimensions selector Available fields segm All fields Host Protocol Ex…" at bounding box center [700, 433] width 1400 height 867
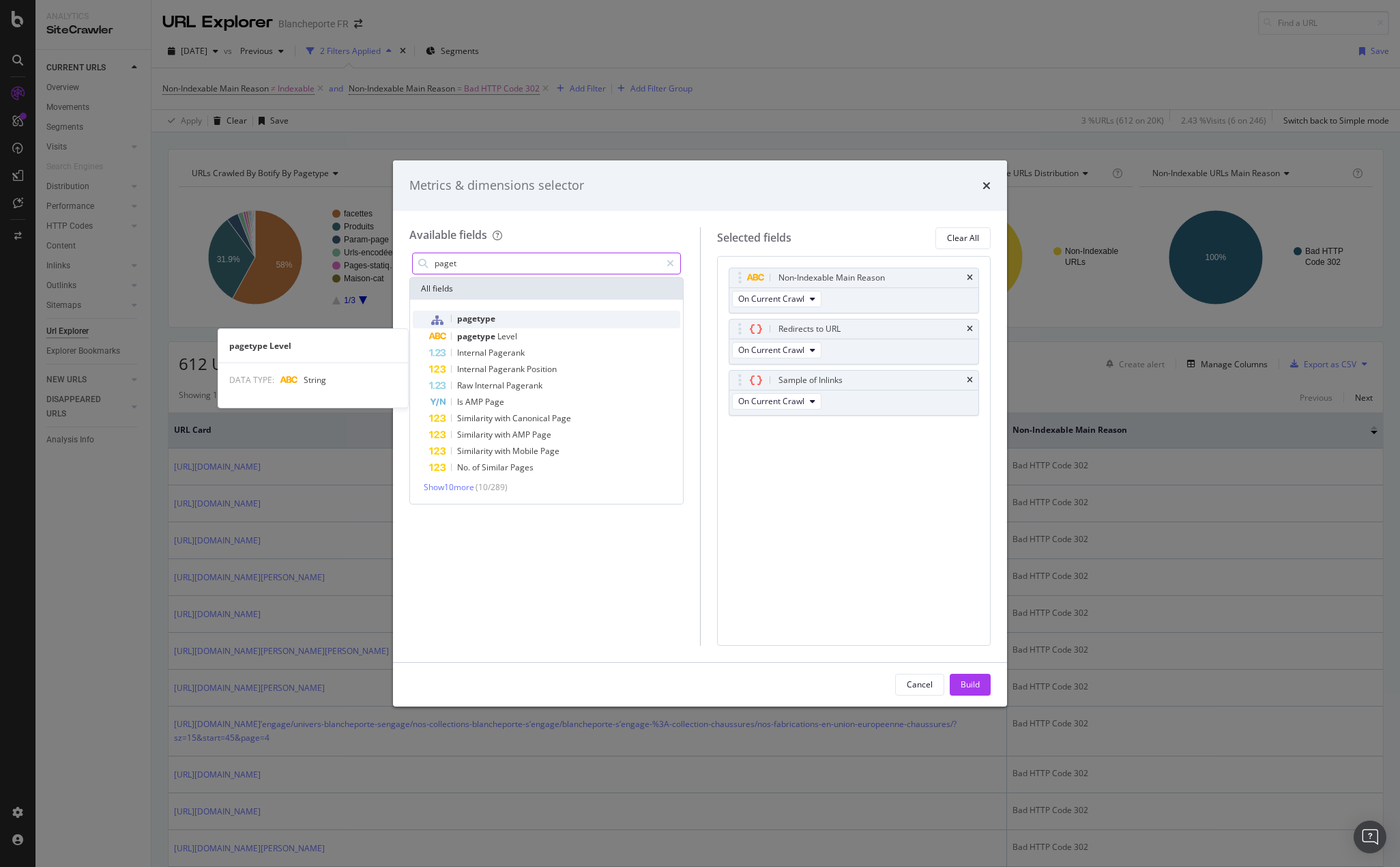
type input "paget"
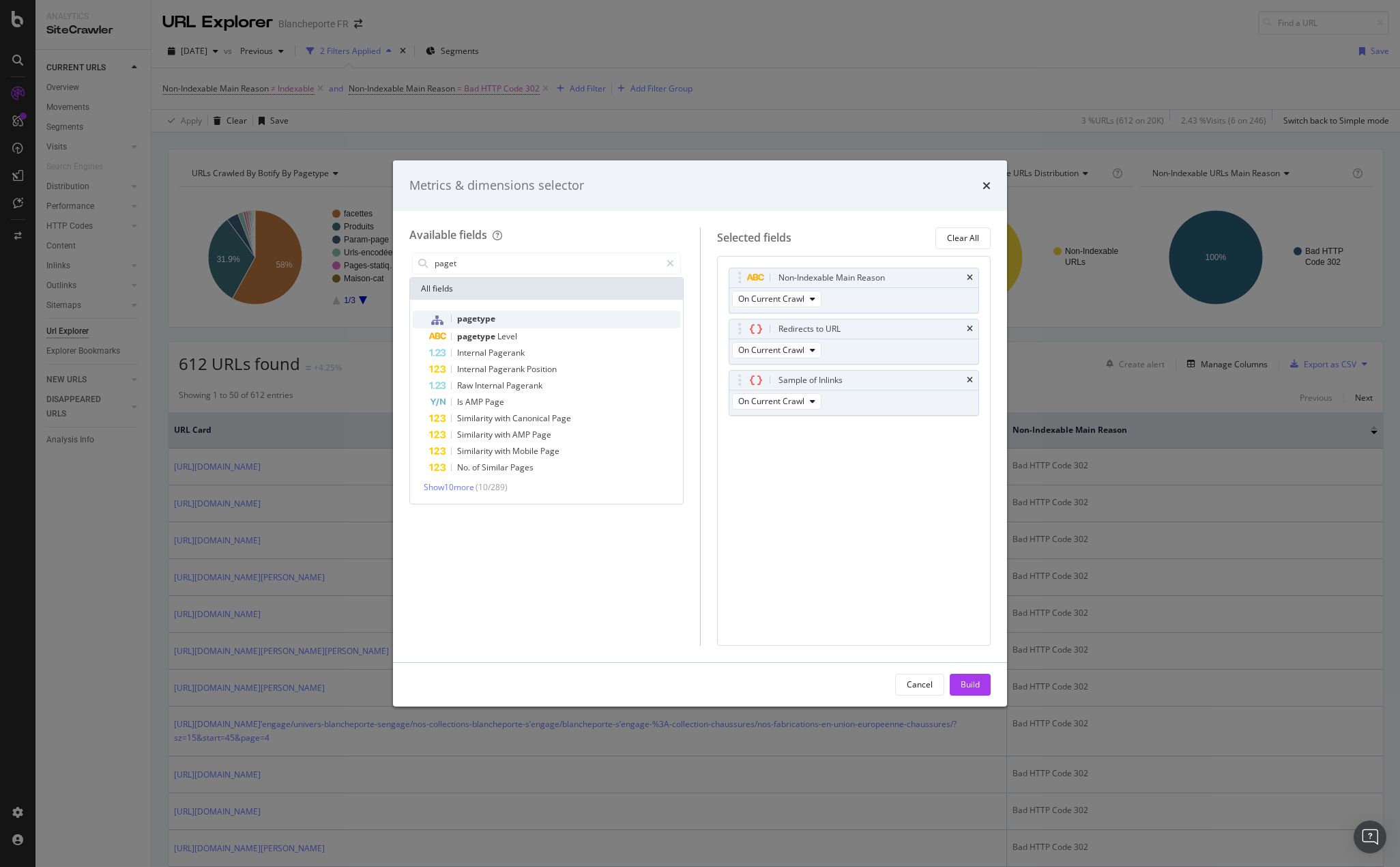
click at [472, 318] on span "pagetype" at bounding box center [476, 318] width 39 height 12
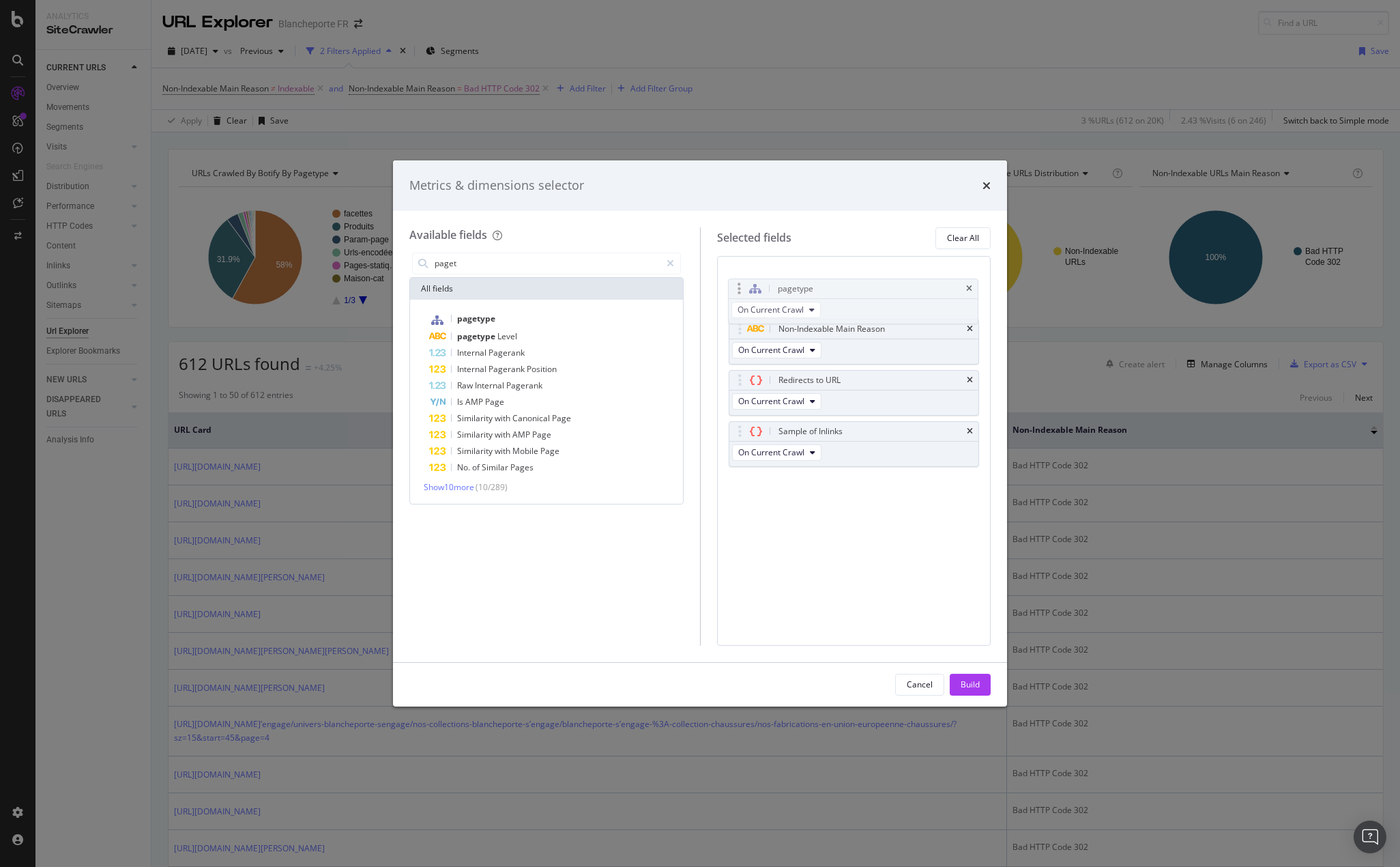
drag, startPoint x: 739, startPoint y: 426, endPoint x: 738, endPoint y: 283, distance: 143.0
click at [738, 283] on body "Analytics SiteCrawler CURRENT URLS Overview Movements Segments Visits Analysis …" at bounding box center [700, 433] width 1400 height 867
click at [967, 683] on div "Build" at bounding box center [969, 684] width 19 height 12
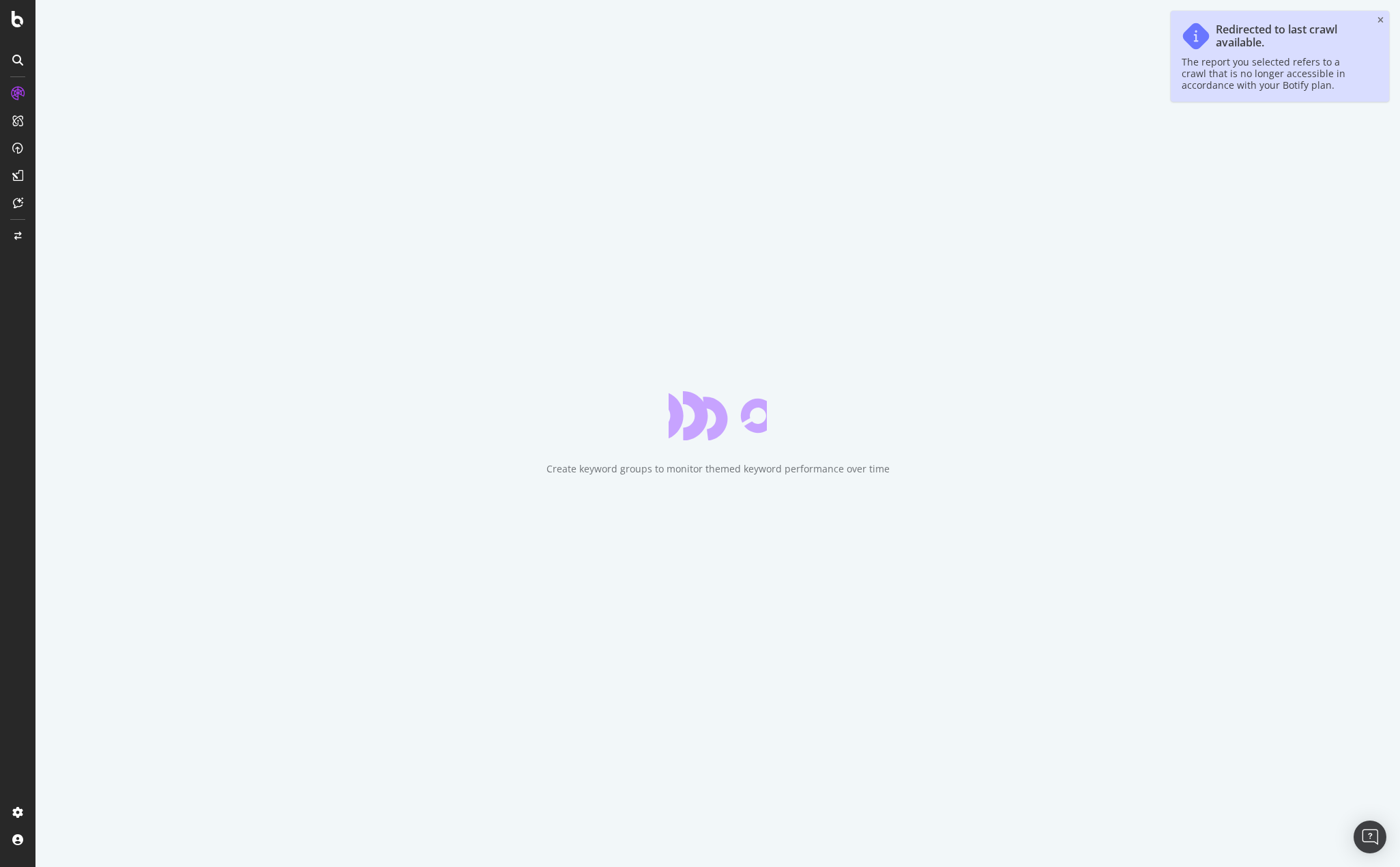
click at [1381, 19] on icon "close toast" at bounding box center [1380, 21] width 6 height 8
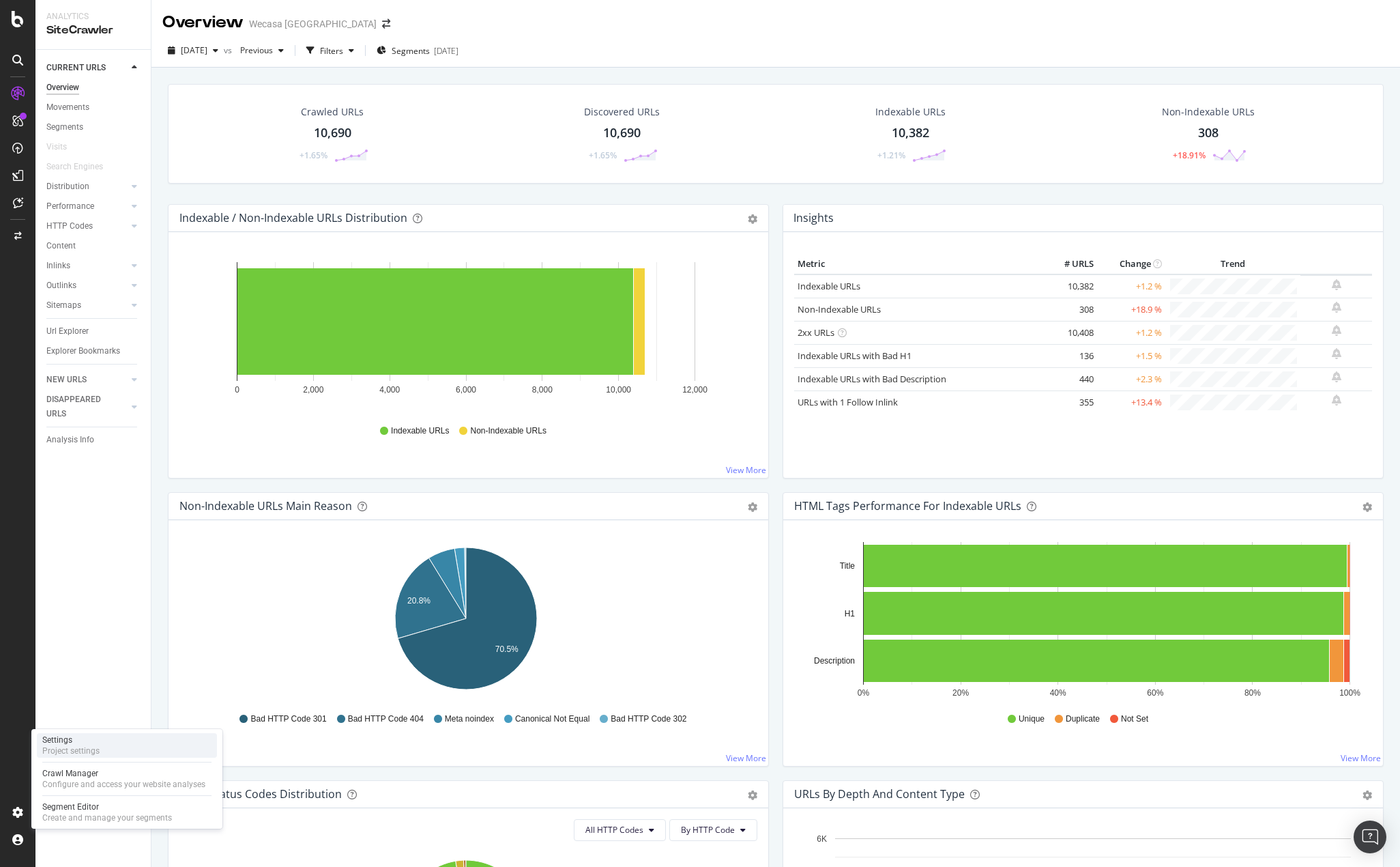
click at [68, 745] on div "Project settings" at bounding box center [71, 750] width 58 height 11
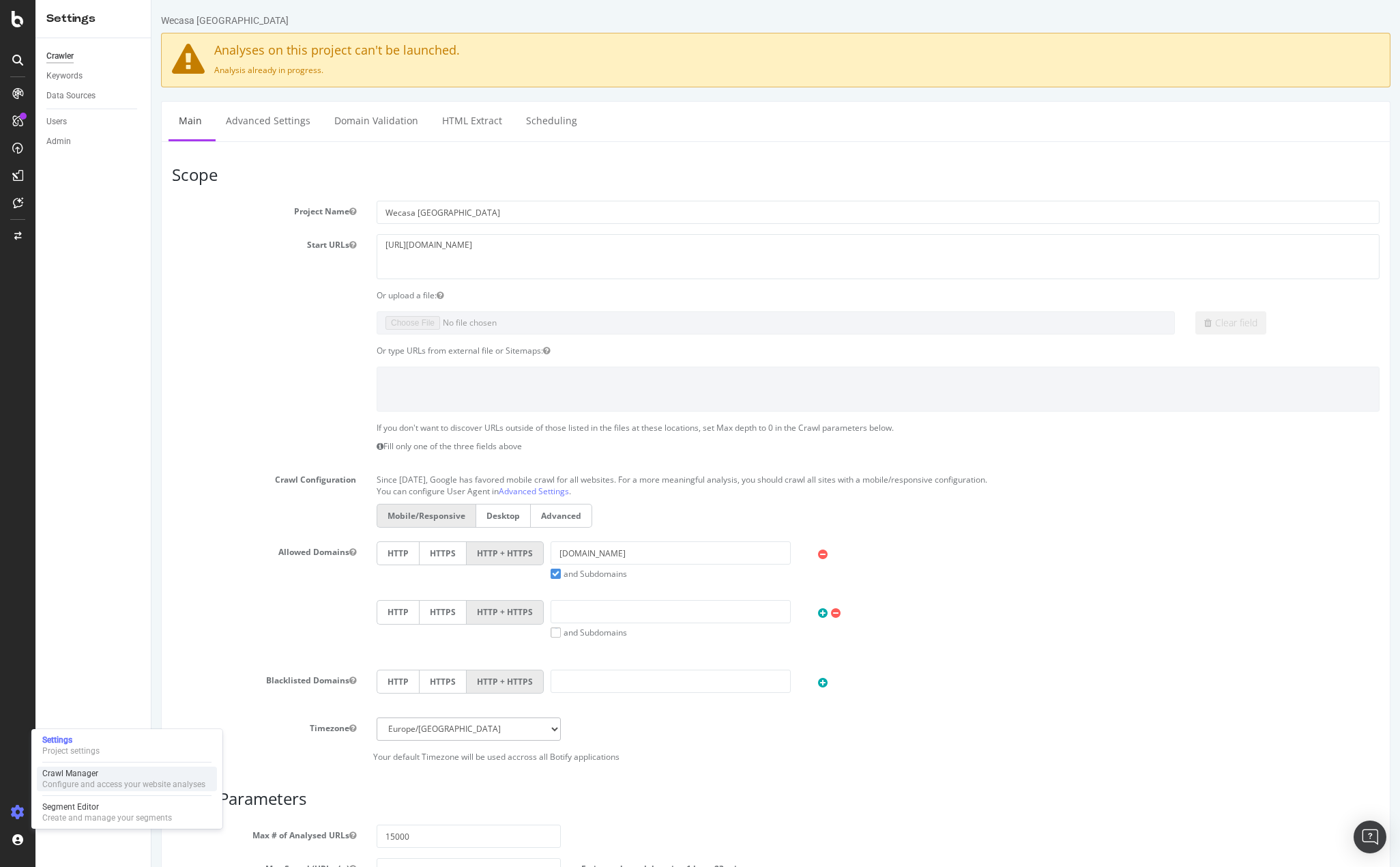
click at [100, 775] on div "Crawl Manager" at bounding box center [123, 772] width 163 height 11
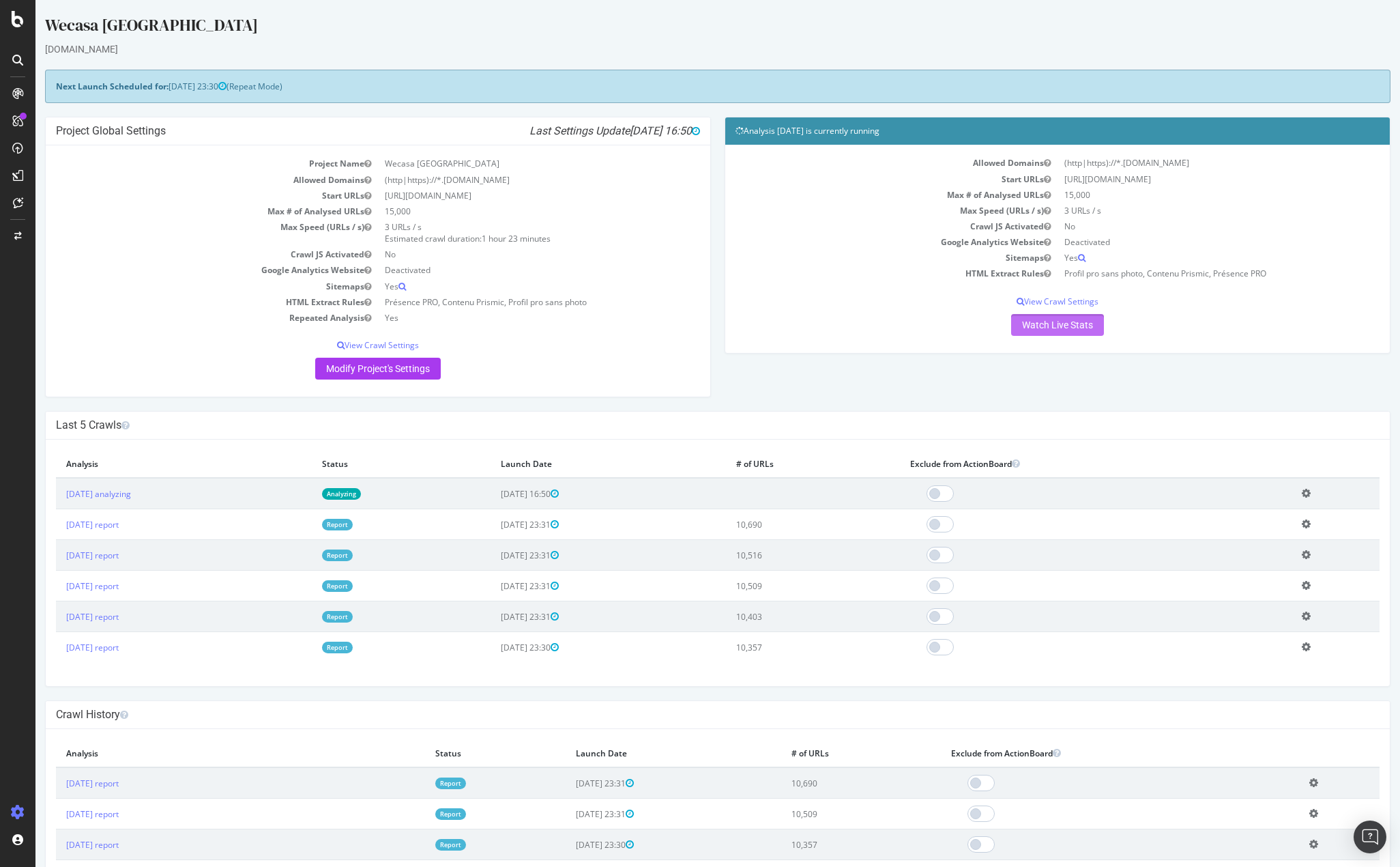
click at [1044, 320] on link "Watch Live Stats" at bounding box center [1057, 325] width 93 height 22
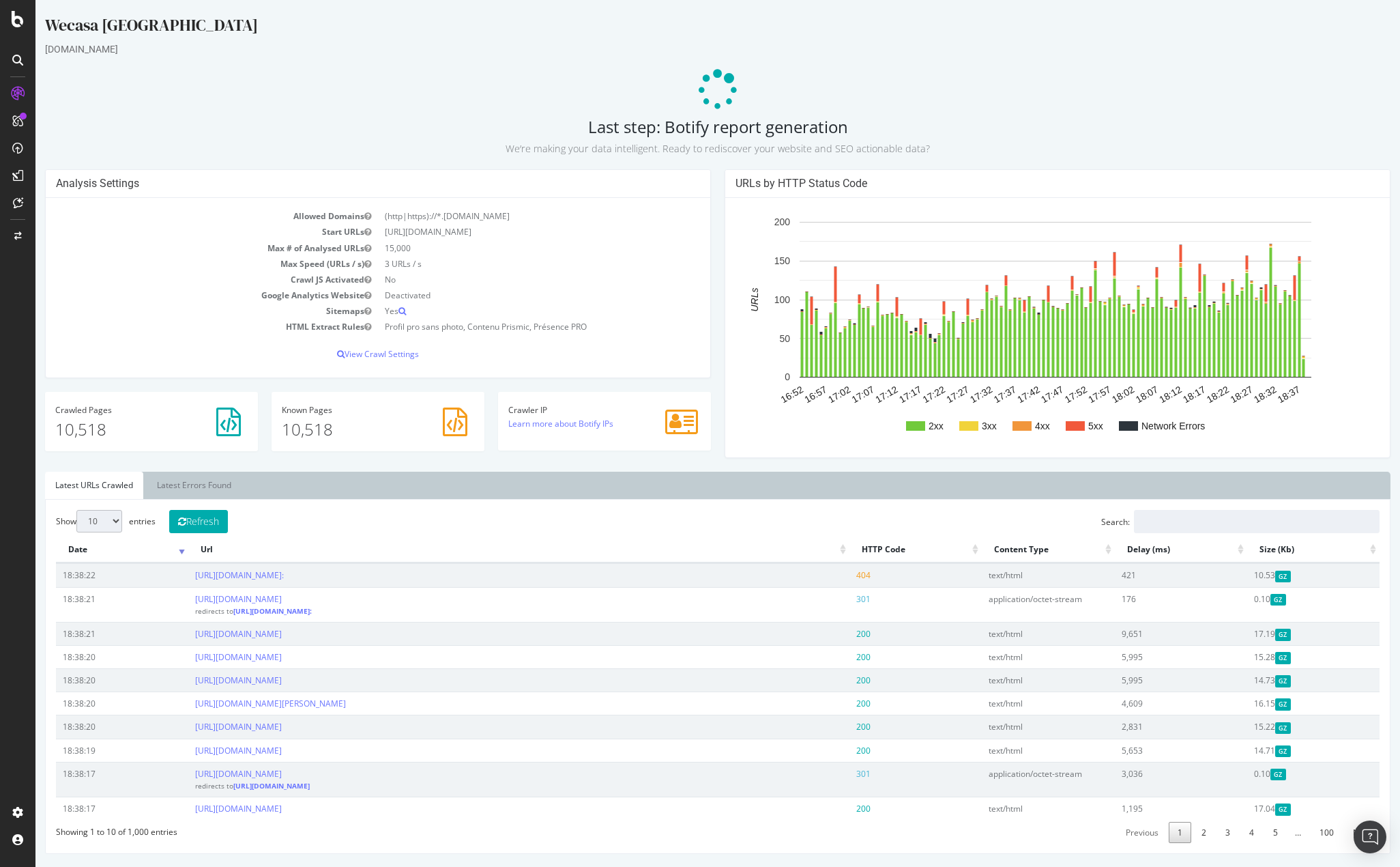
click at [731, 522] on div "Show 10 25 50 100 entries Refresh Search: Date Url HTTP Code Content Type Delay…" at bounding box center [717, 676] width 1324 height 333
click at [1251, 466] on div "URLs by HTTP Status Code 2xx 3xx 4xx 5xx Network Errors 16:52 16:57 17:02 17:07…" at bounding box center [1057, 321] width 679 height 302
click at [168, 487] on link "Latest Errors Found" at bounding box center [194, 485] width 94 height 27
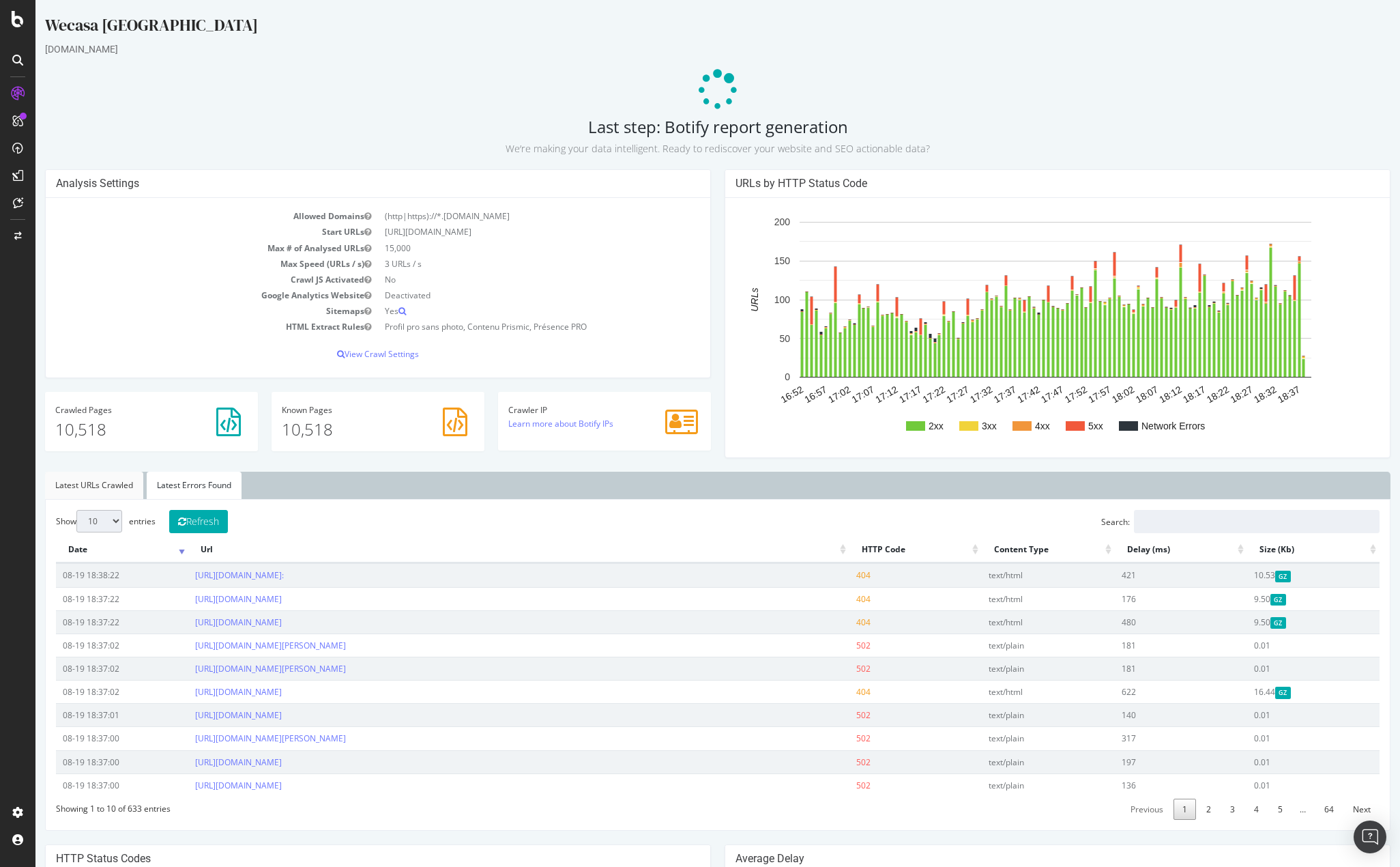
click at [94, 485] on link "Latest URLs Crawled" at bounding box center [94, 485] width 99 height 27
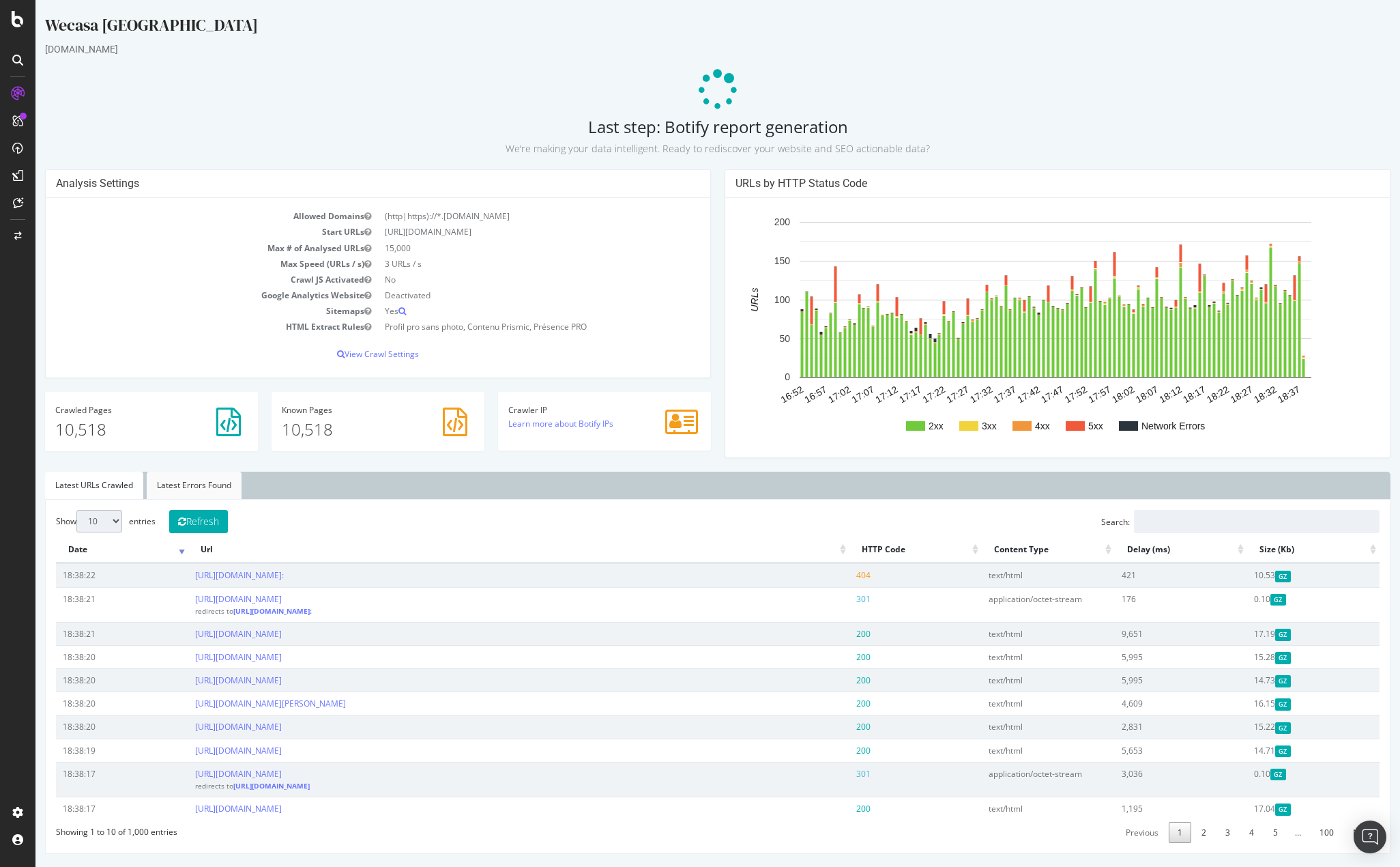
click at [175, 486] on link "Latest Errors Found" at bounding box center [194, 485] width 94 height 27
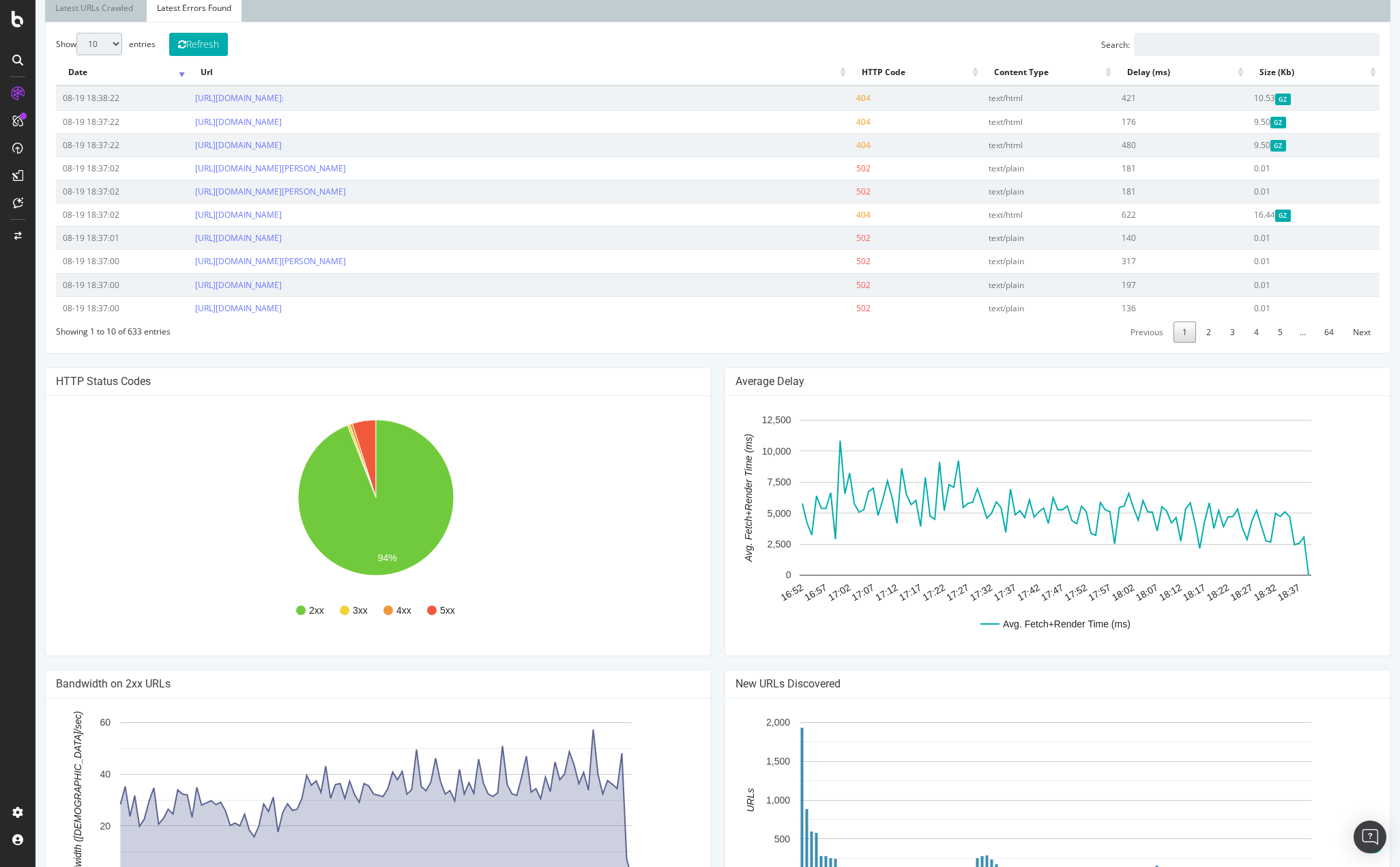
scroll to position [477, 0]
drag, startPoint x: 1195, startPoint y: 639, endPoint x: 1157, endPoint y: 632, distance: 38.6
click at [1195, 639] on rect "A chart." at bounding box center [1055, 524] width 639 height 239
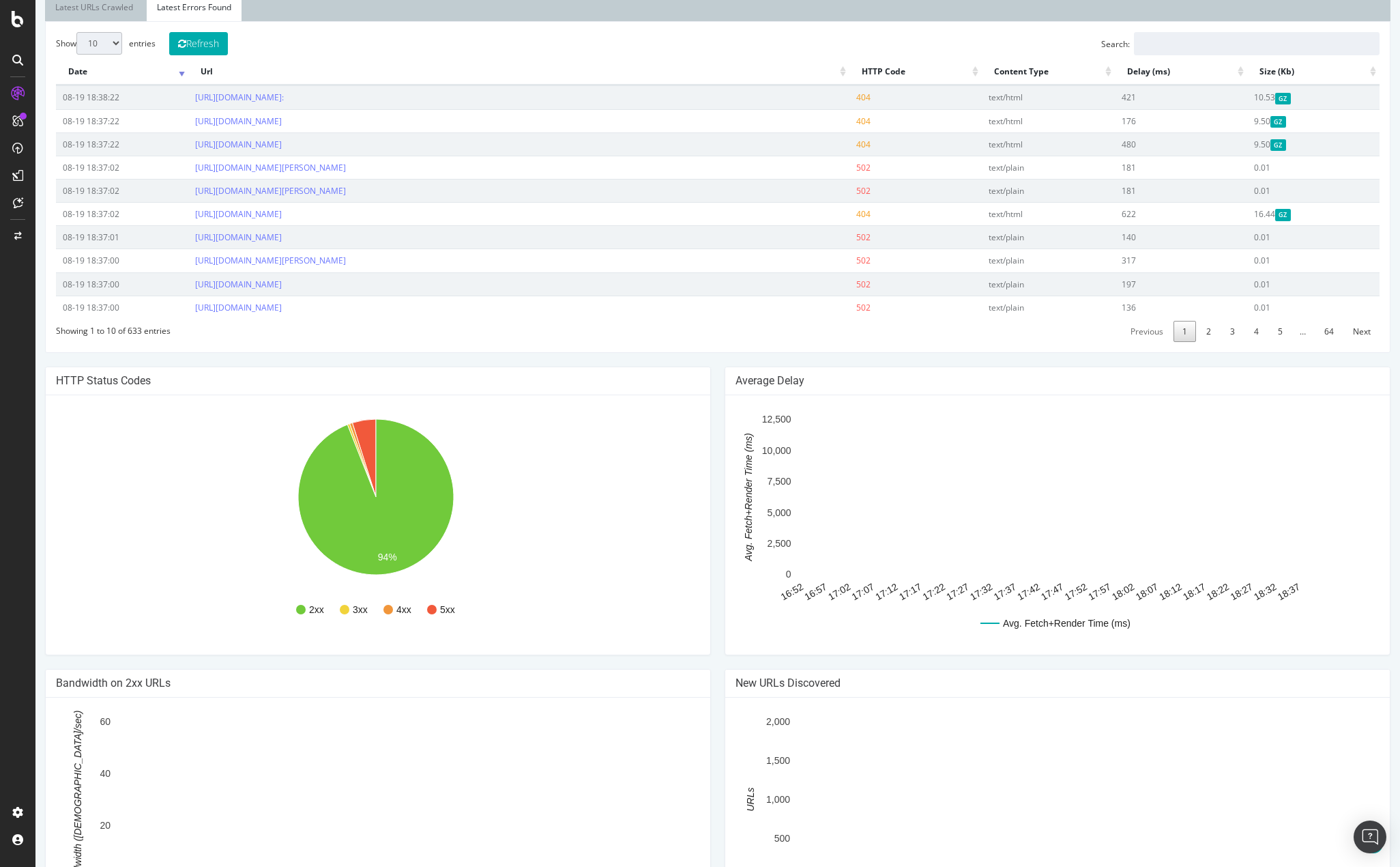
scroll to position [205, 0]
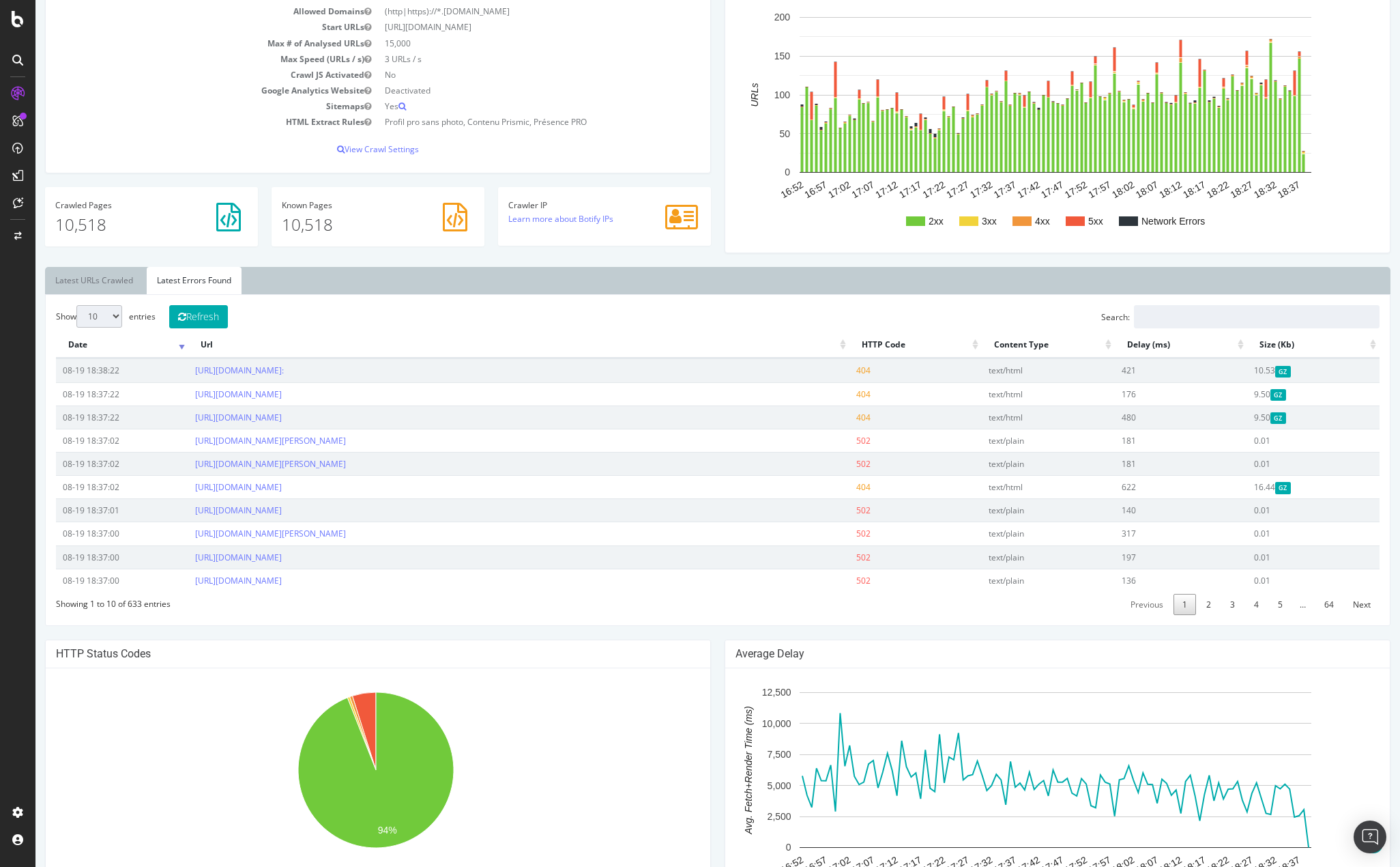
click at [876, 340] on th "HTTP Code" at bounding box center [915, 345] width 132 height 26
click at [90, 316] on select "10 25 50 100" at bounding box center [99, 316] width 46 height 22
select select "100"
click at [76, 305] on select "10 25 50 100" at bounding box center [99, 316] width 46 height 22
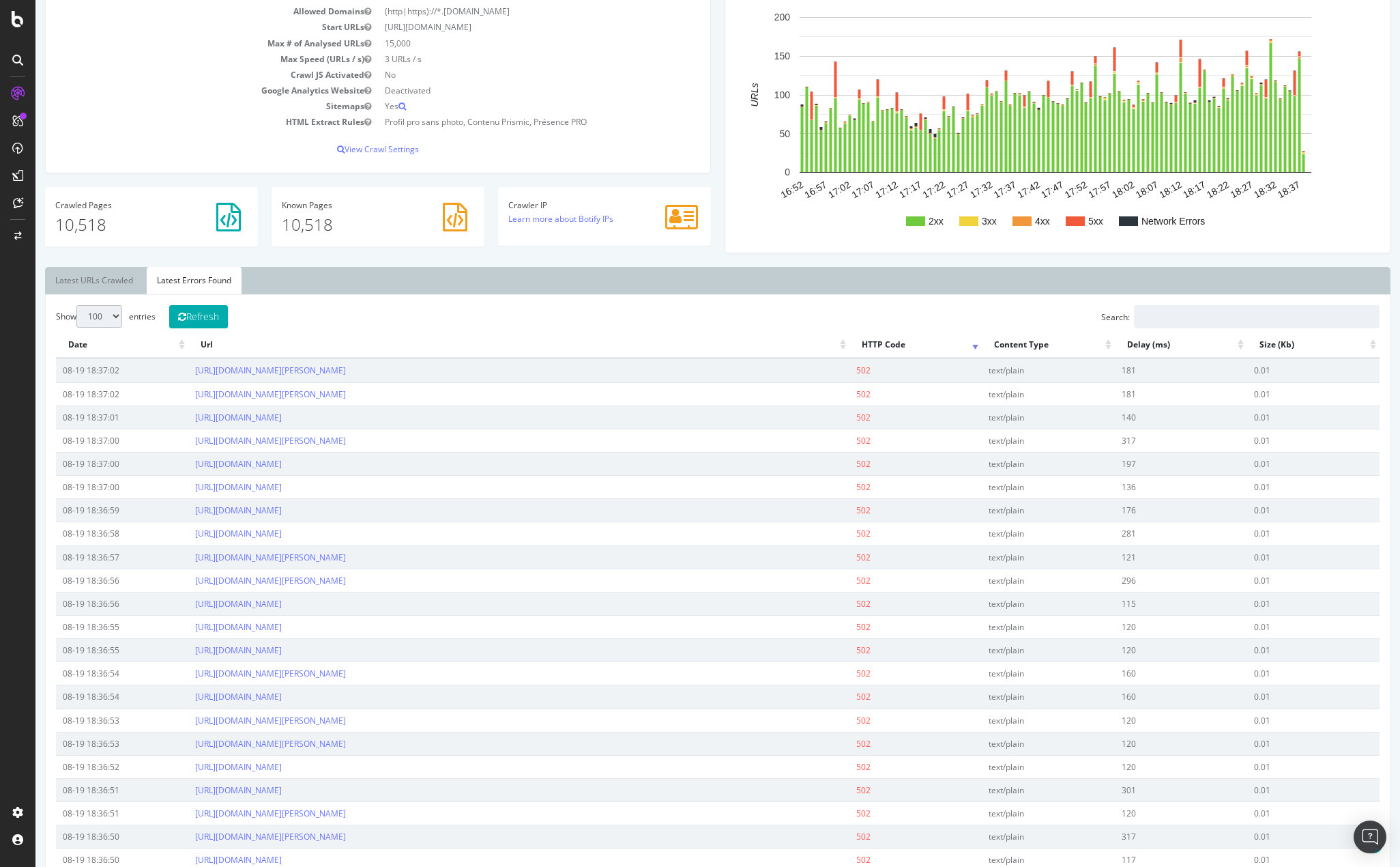
drag, startPoint x: 1250, startPoint y: 243, endPoint x: 1220, endPoint y: 261, distance: 35.0
click at [1250, 243] on div "2xx 3xx 4xx 5xx Network Errors 16:52 16:57 17:02 17:07 17:12 17:17 17:22 17:27 …" at bounding box center [1057, 123] width 665 height 260
click at [885, 339] on th "HTTP Code" at bounding box center [915, 345] width 132 height 26
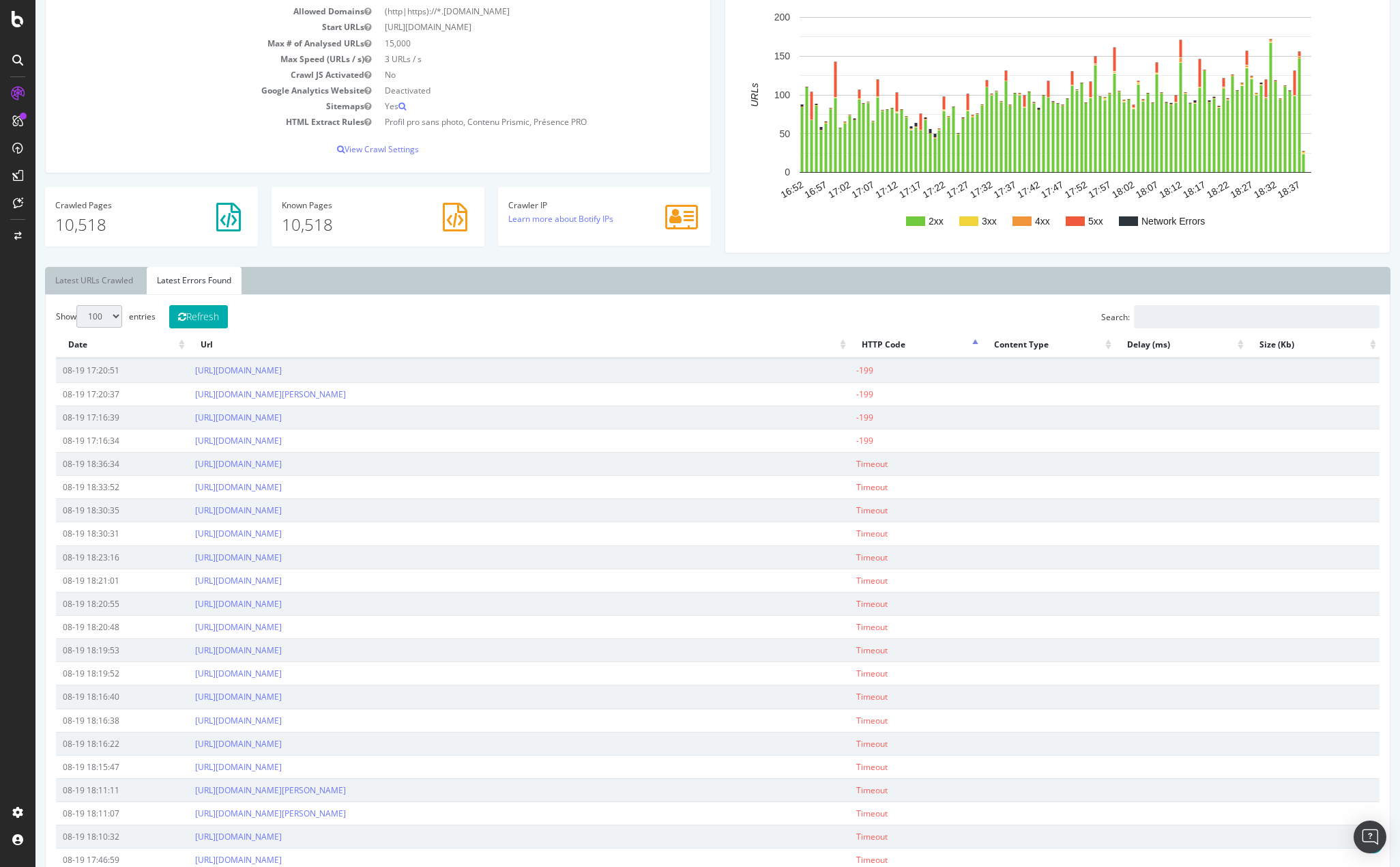
click at [874, 339] on th "HTTP Code" at bounding box center [915, 345] width 132 height 26
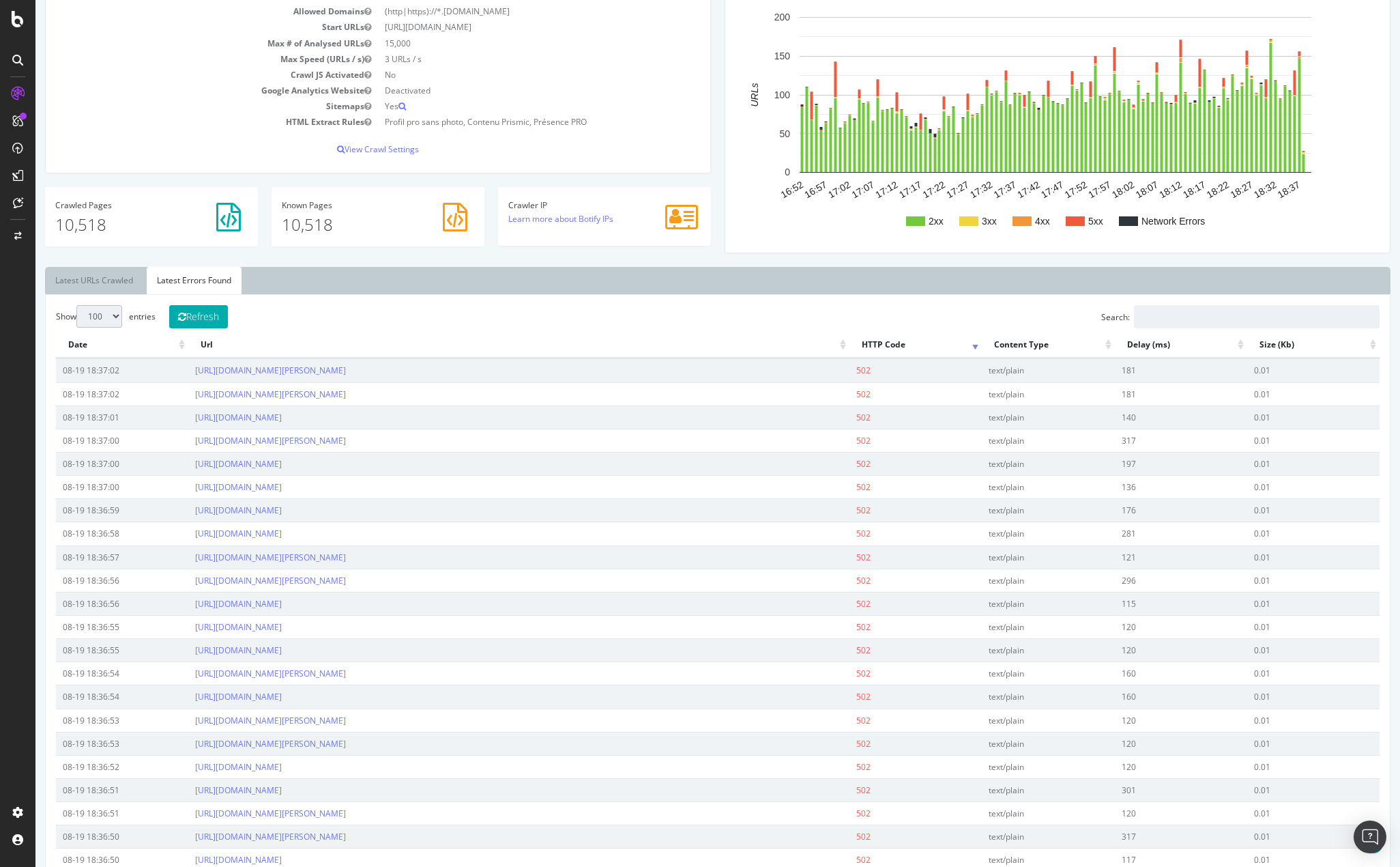
click at [873, 339] on th "HTTP Code" at bounding box center [915, 345] width 132 height 26
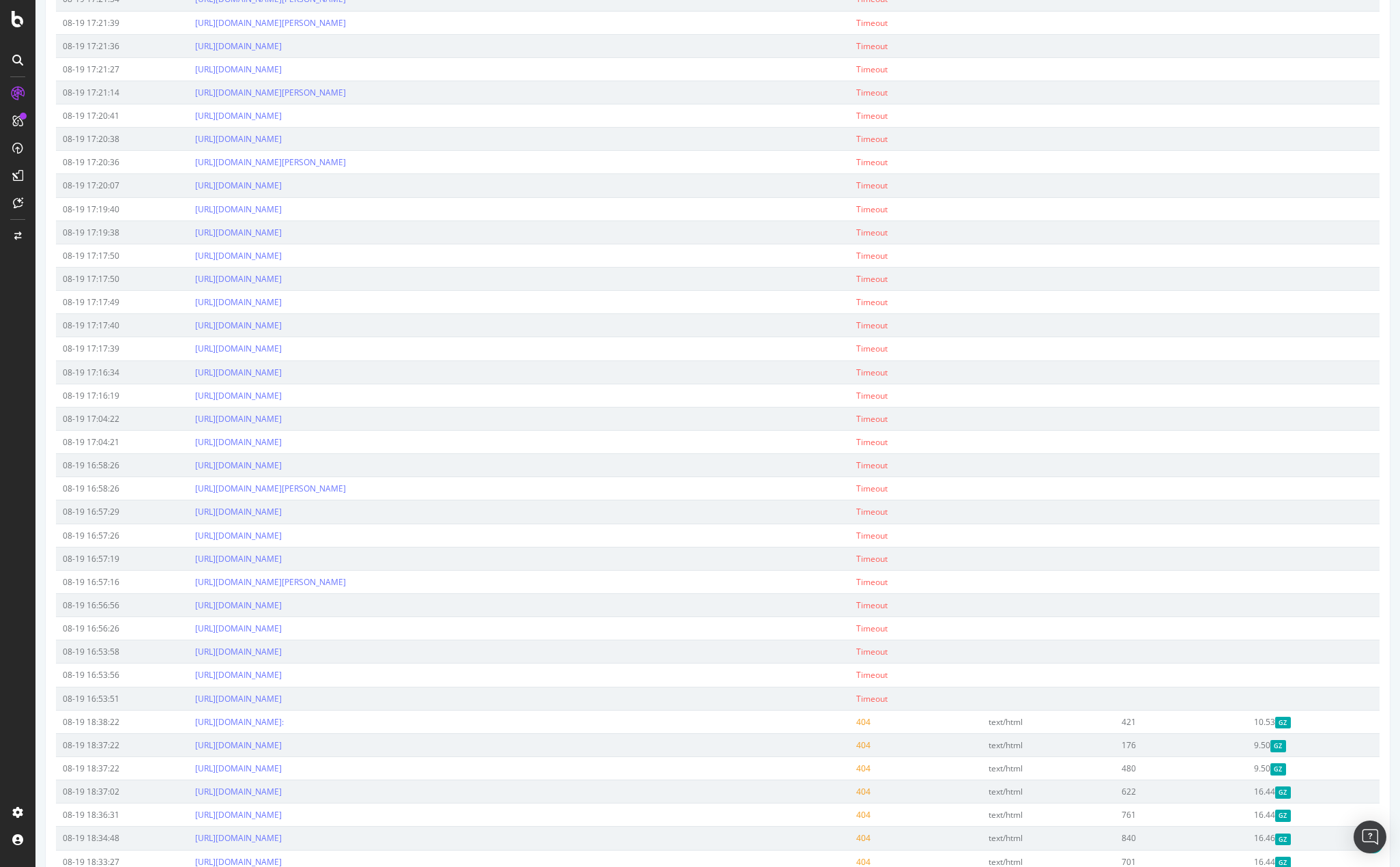
scroll to position [1638, 0]
